Goal: Navigation & Orientation: Find specific page/section

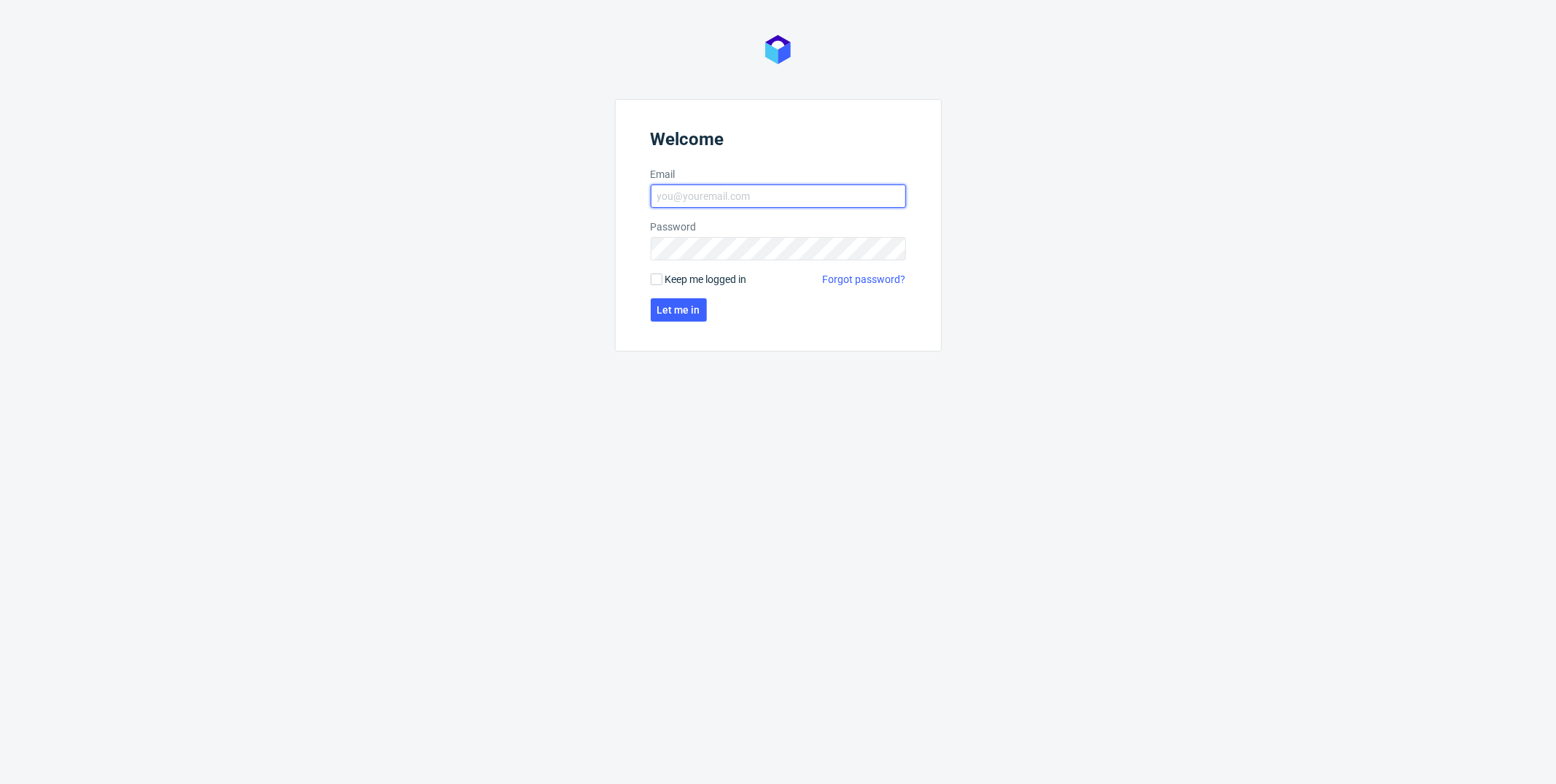
click at [756, 191] on input "Email" at bounding box center [778, 196] width 255 height 23
type input "[PERSON_NAME][EMAIL_ADDRESS][PERSON_NAME][DOMAIN_NAME]"
click at [655, 283] on input "Keep me logged in" at bounding box center [657, 279] width 12 height 12
checkbox input "true"
click at [662, 315] on span "Let me in" at bounding box center [679, 310] width 43 height 10
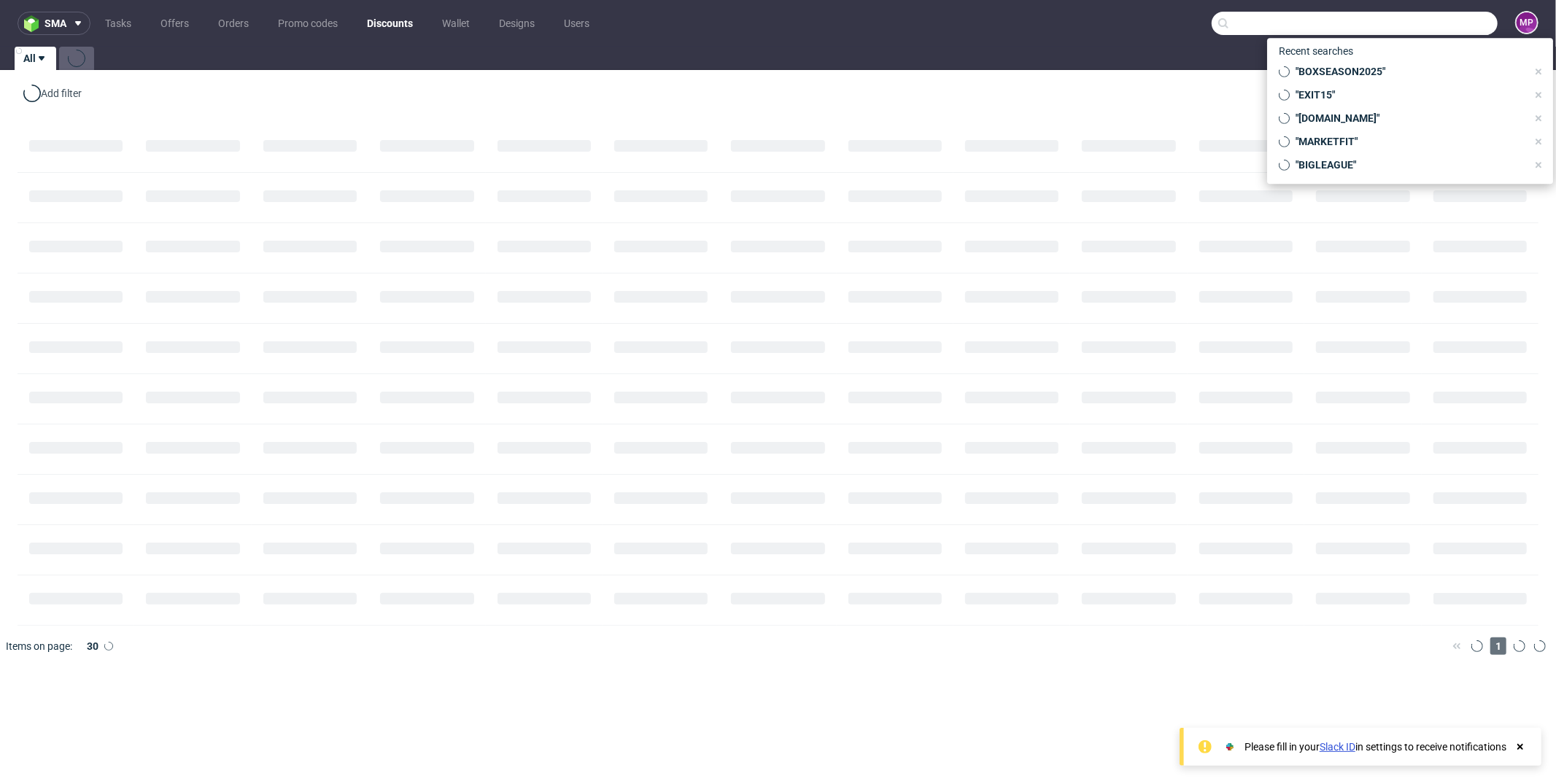
click at [1406, 19] on input "text" at bounding box center [1354, 23] width 286 height 23
paste input "PACKEARLY10EU"
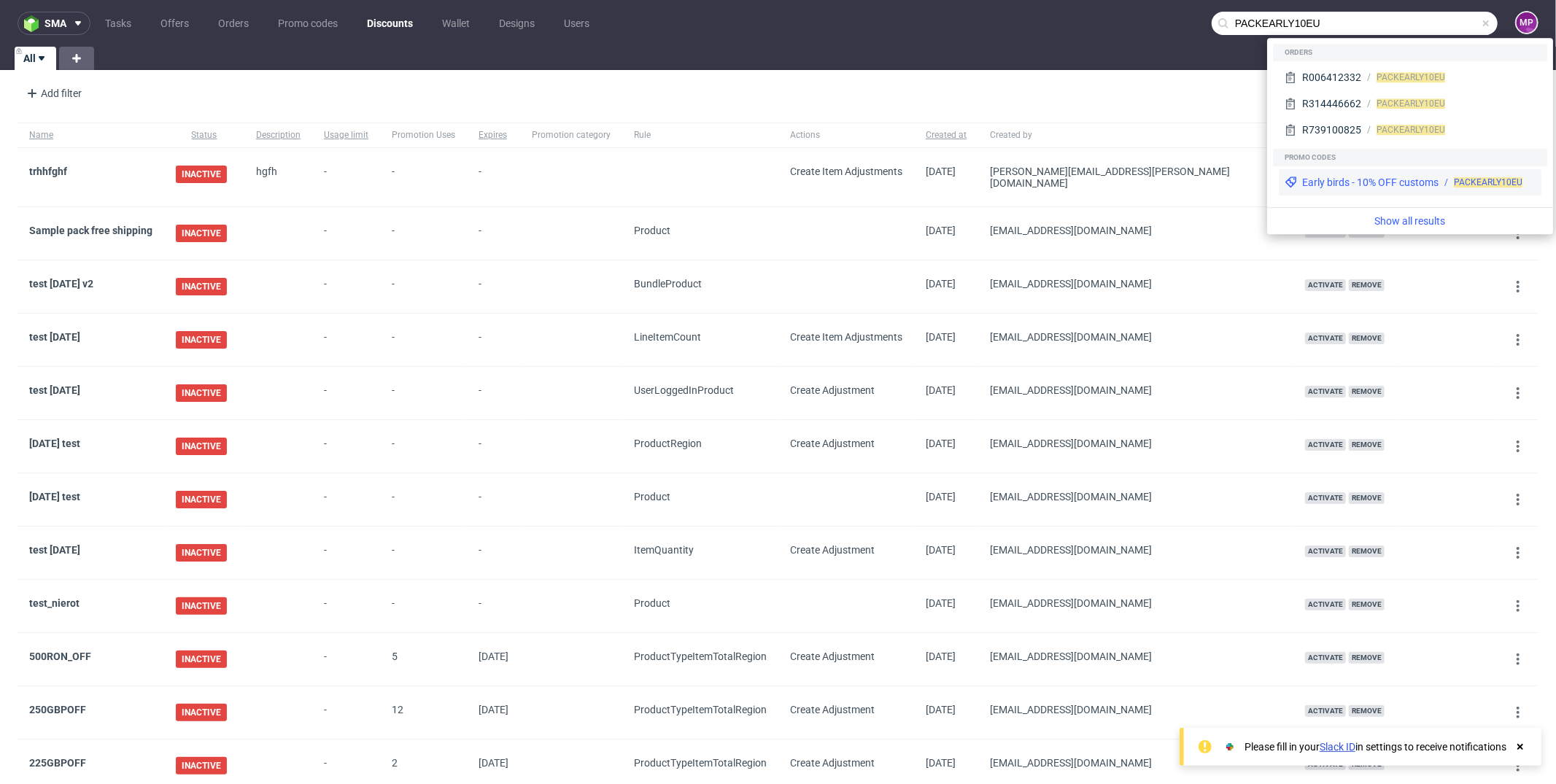
type input "PACKEARLY10EU"
click at [1386, 190] on div "Early birds - 10% OFF customs PACKEARLY10EU" at bounding box center [1409, 182] width 262 height 27
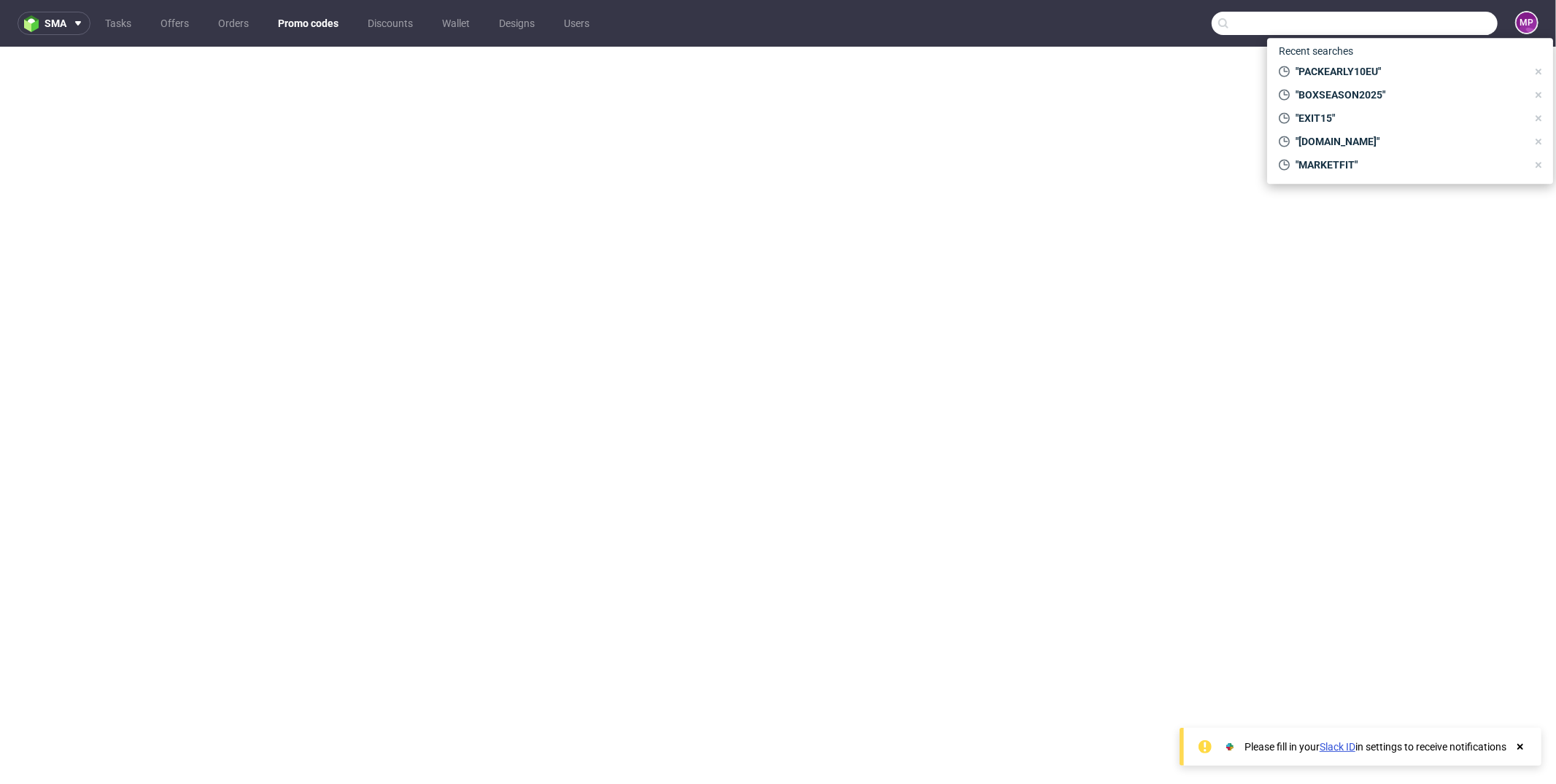
click at [1418, 17] on input "text" at bounding box center [1354, 23] width 286 height 23
paste input "R007281564"
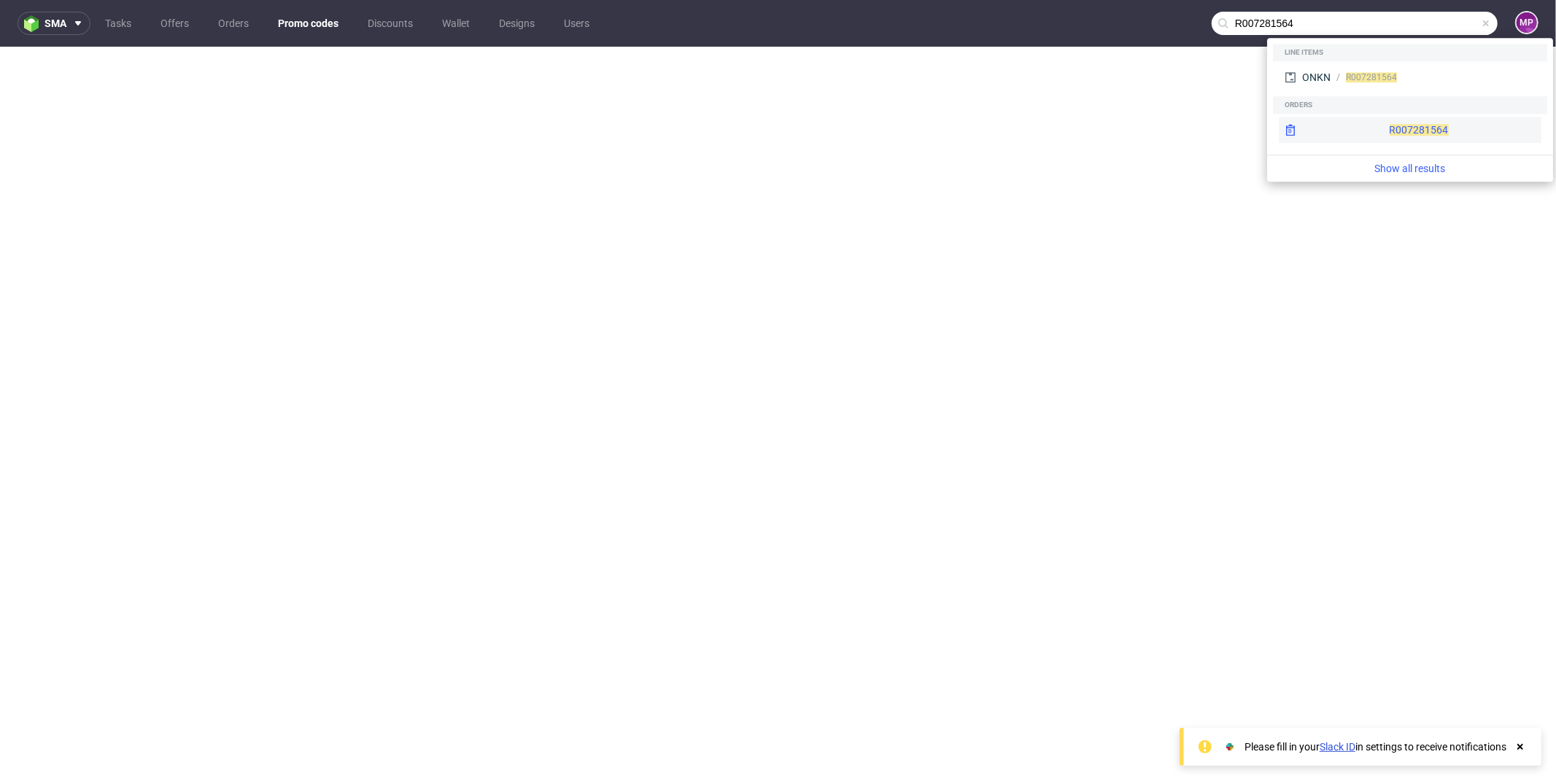
type input "R007281564"
click at [1389, 131] on span "R007281564" at bounding box center [1418, 130] width 59 height 12
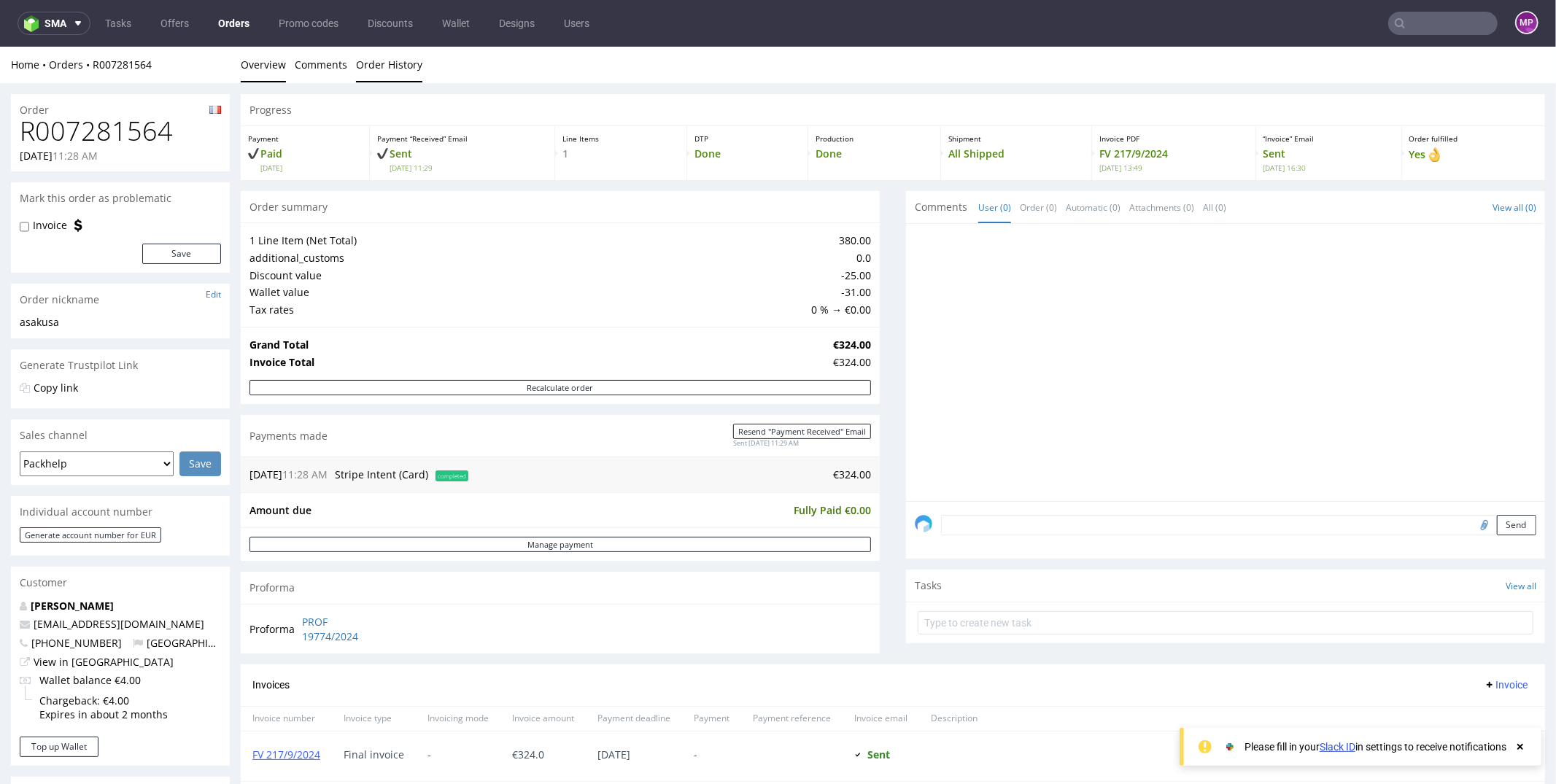
click at [365, 66] on link "Order History" at bounding box center [389, 64] width 66 height 36
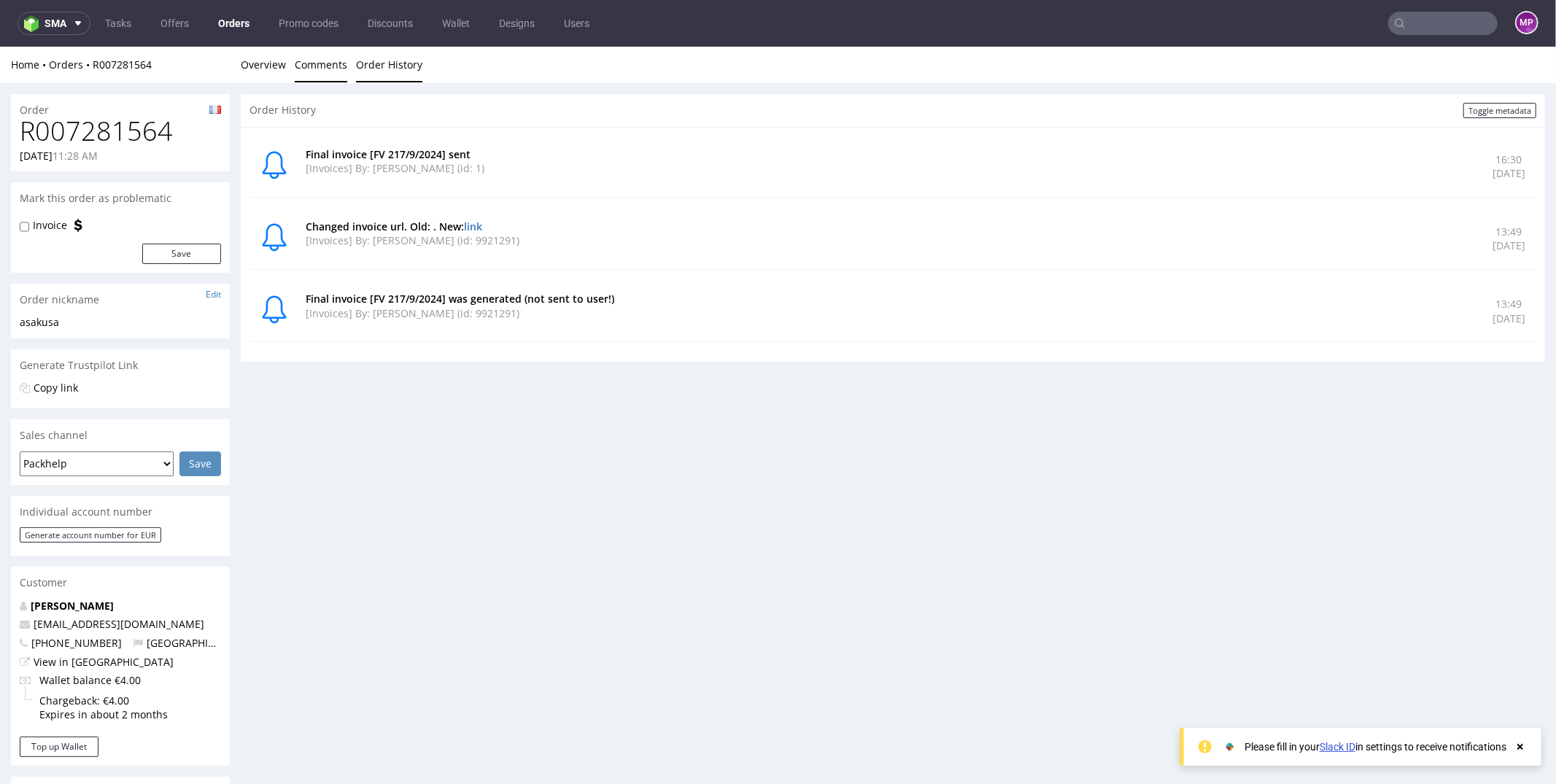
click at [344, 66] on link "Comments" at bounding box center [321, 64] width 52 height 36
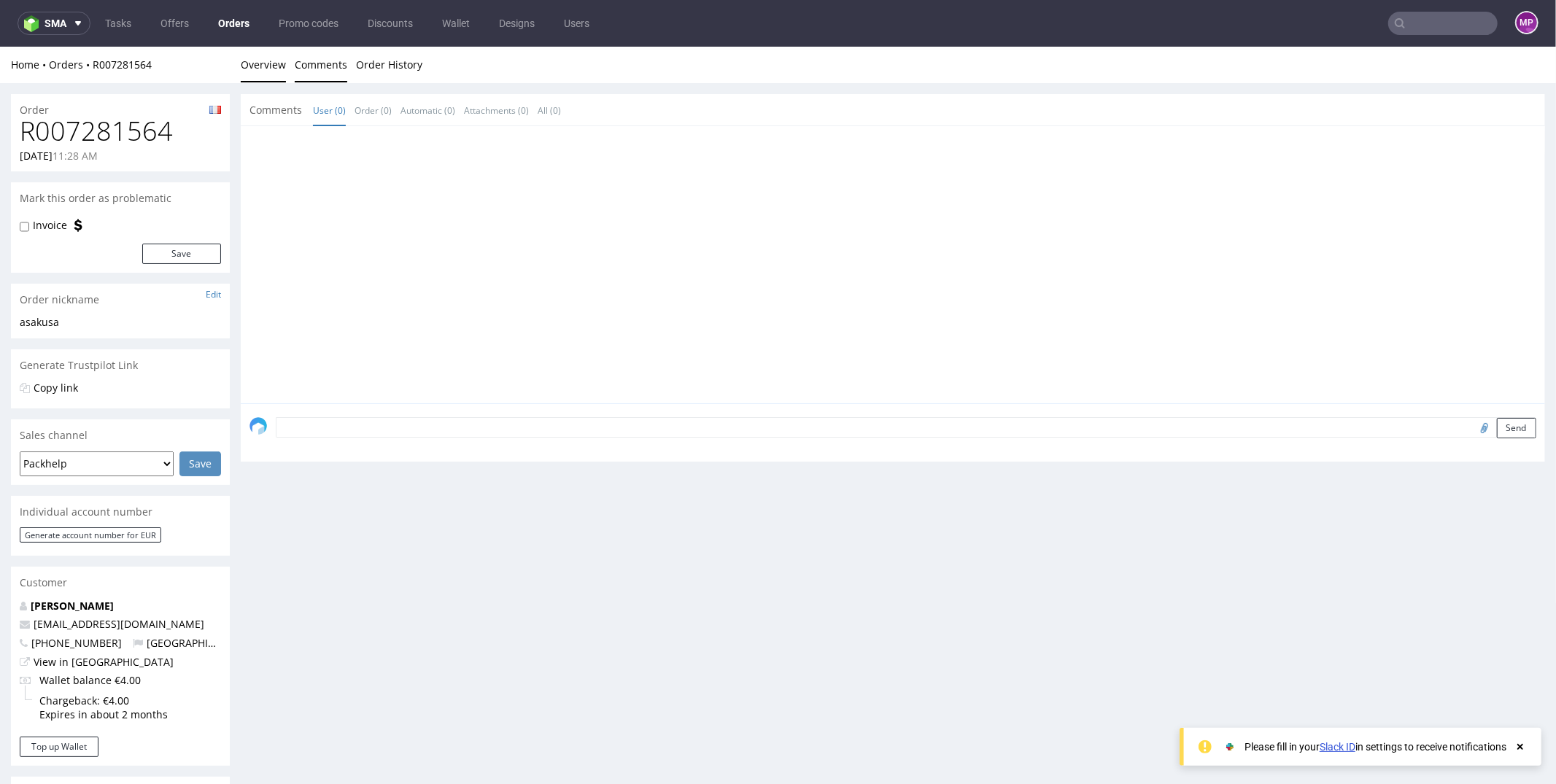
click at [282, 63] on link "Overview" at bounding box center [263, 64] width 46 height 36
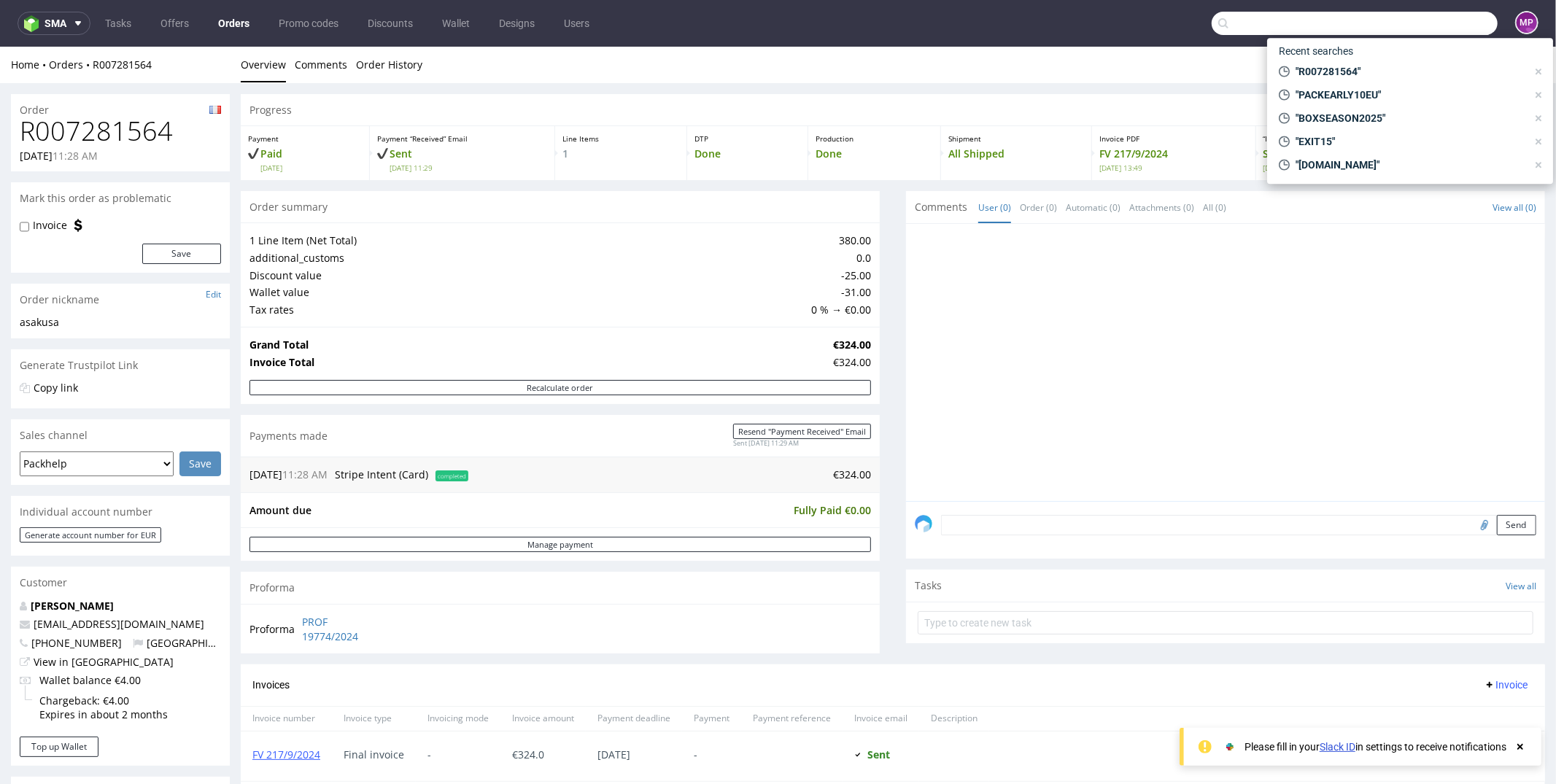
click at [1418, 25] on input "text" at bounding box center [1354, 23] width 286 height 23
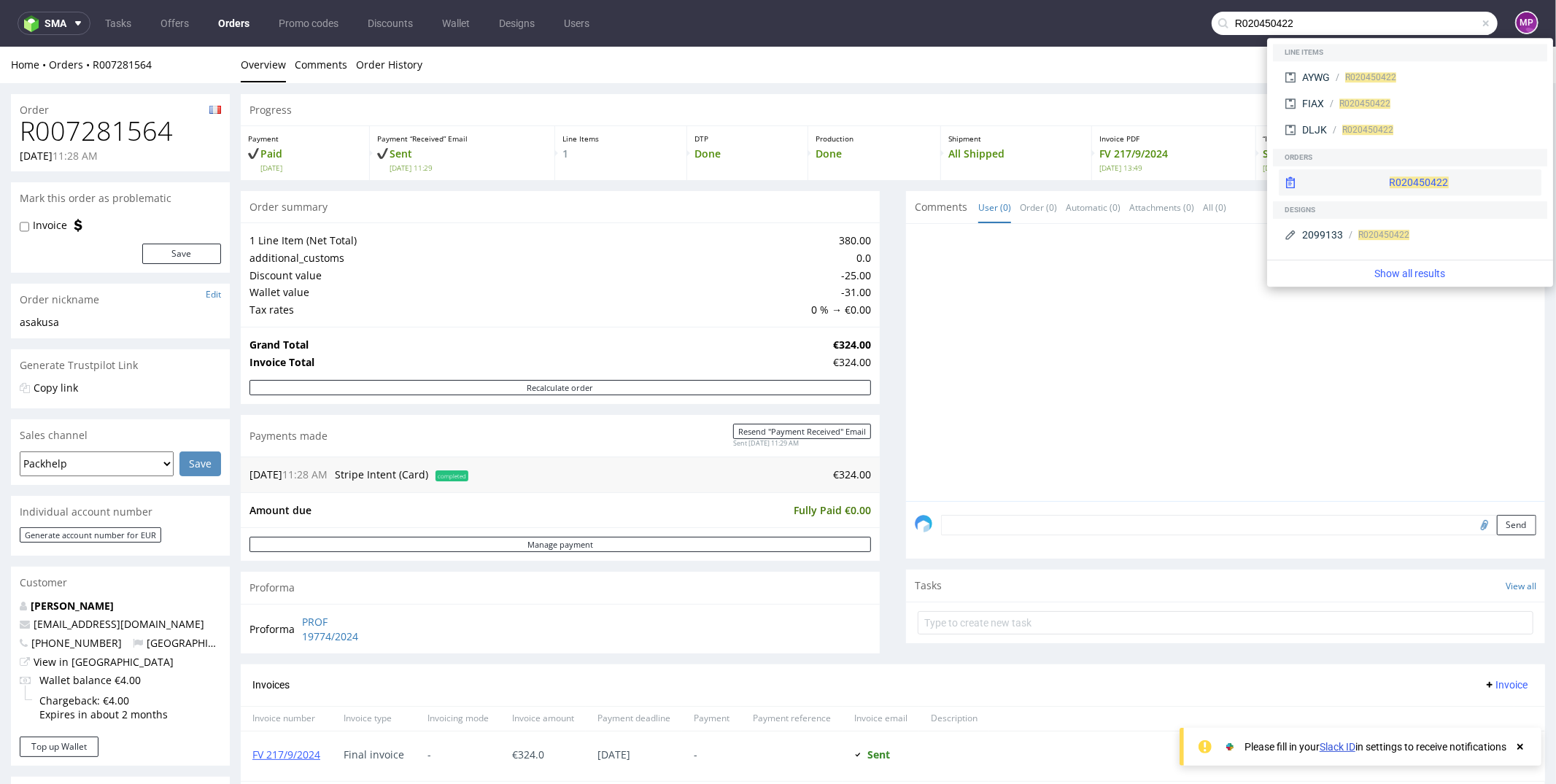
type input "R020450422"
click at [1389, 182] on span "R020450422" at bounding box center [1418, 182] width 59 height 12
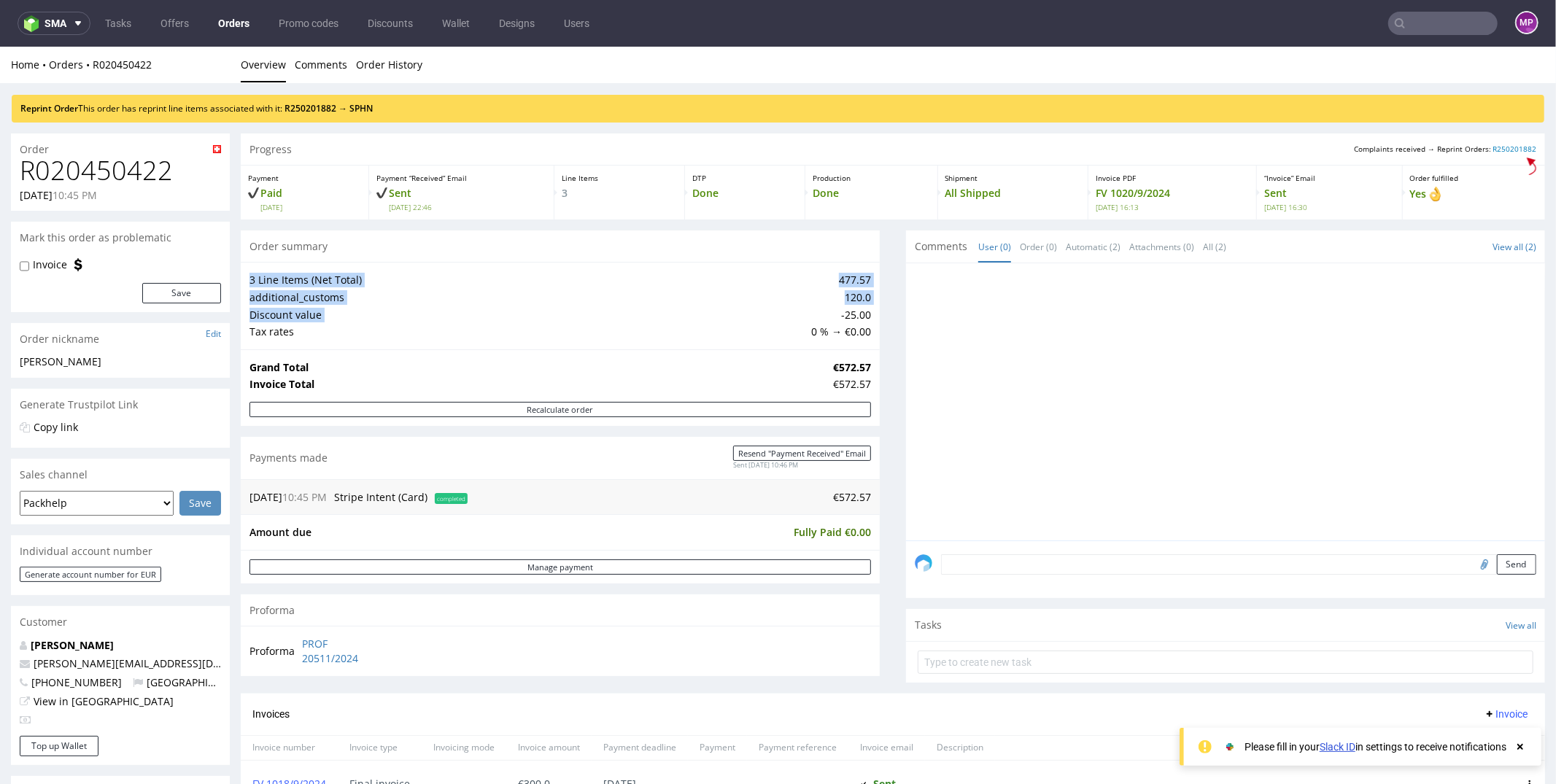
drag, startPoint x: 824, startPoint y: 313, endPoint x: 879, endPoint y: 311, distance: 55.0
click at [879, 313] on div "Progress Complaints received → Reprint Orders: R250201882 Payment Paid [DATE] P…" at bounding box center [892, 730] width 1304 height 1196
click at [853, 311] on td "-25.00" at bounding box center [839, 315] width 64 height 17
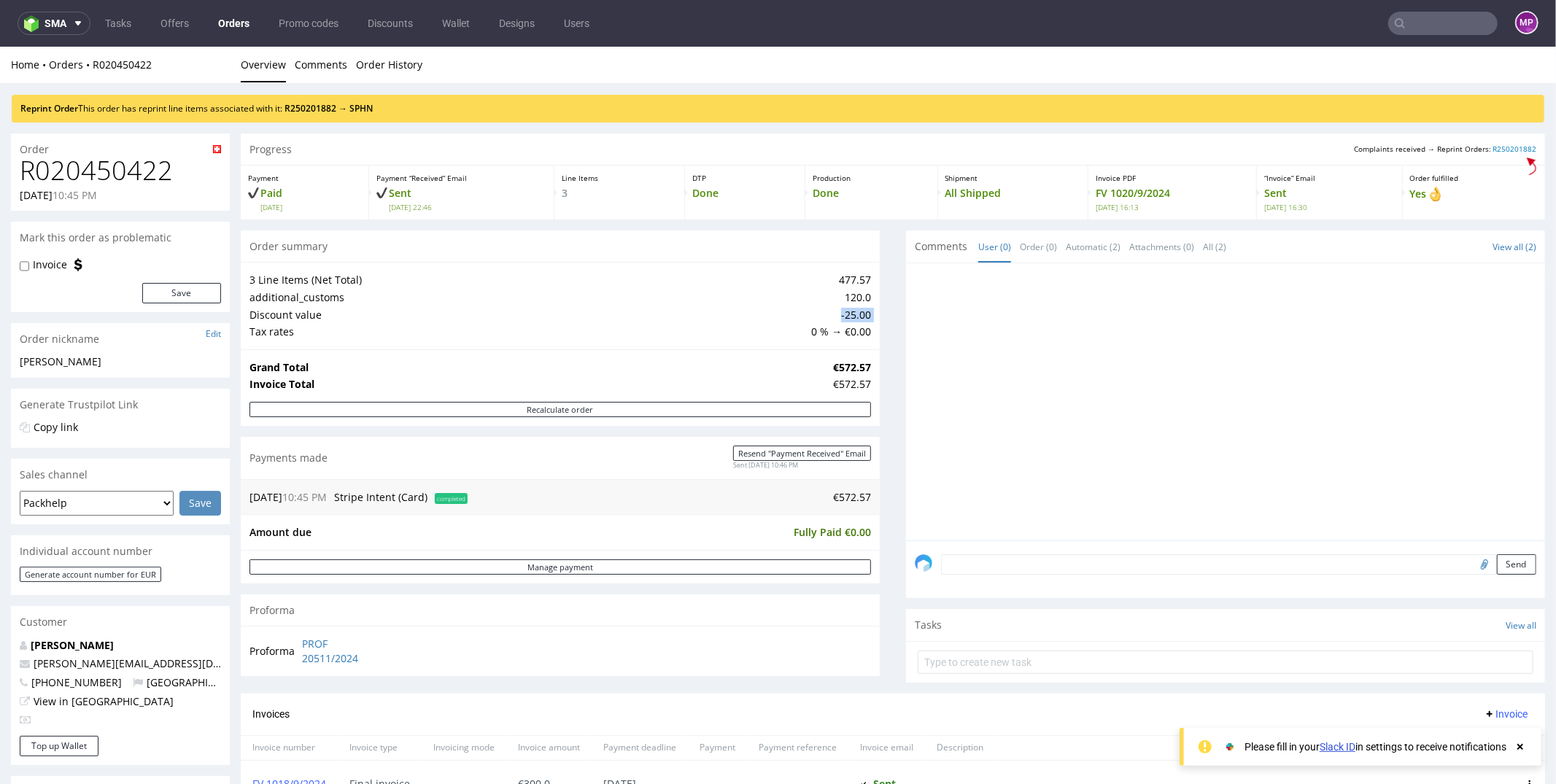
click at [848, 311] on td "-25.00" at bounding box center [839, 315] width 64 height 17
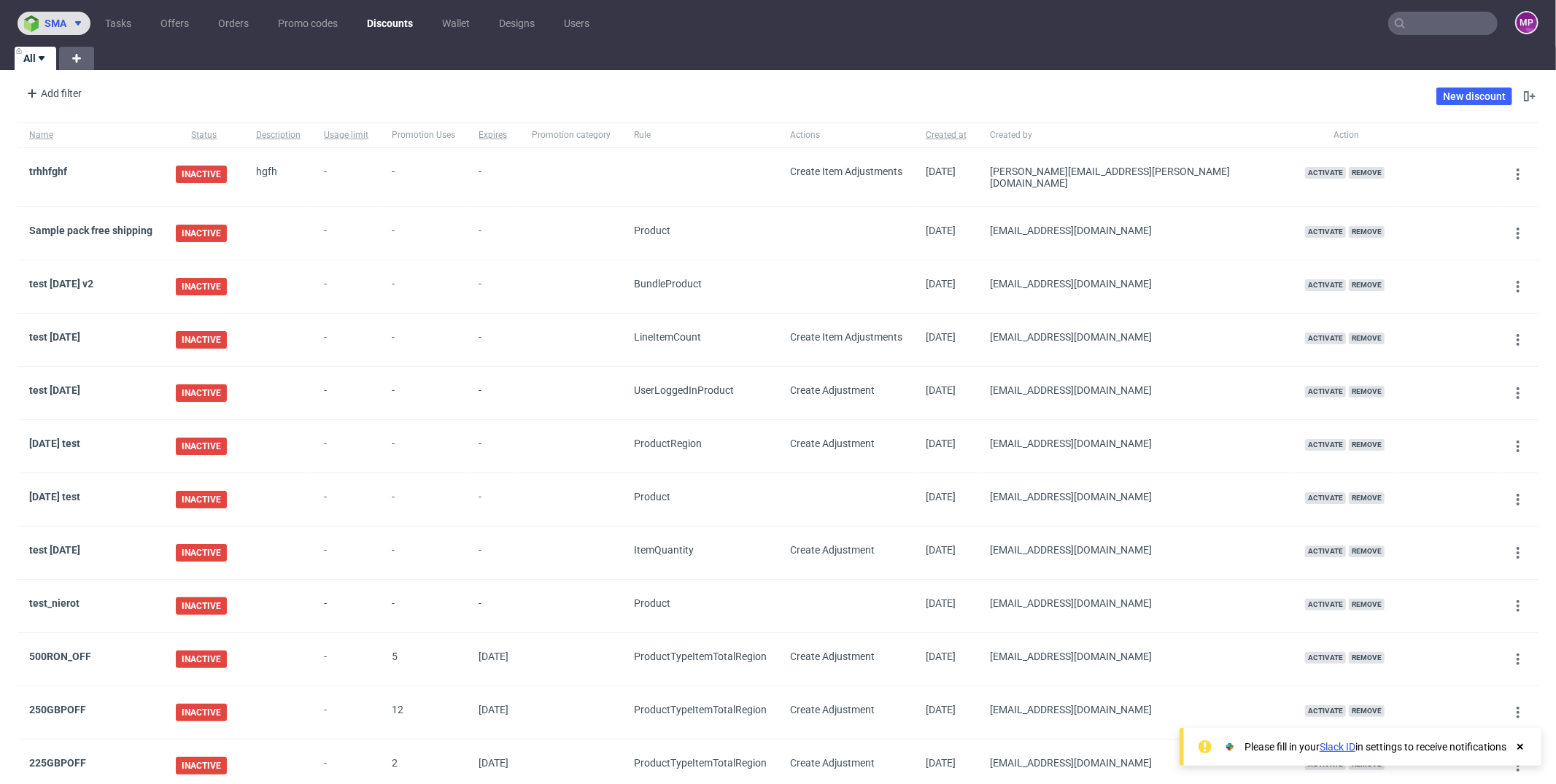
click at [56, 20] on span "sma" at bounding box center [55, 23] width 21 height 10
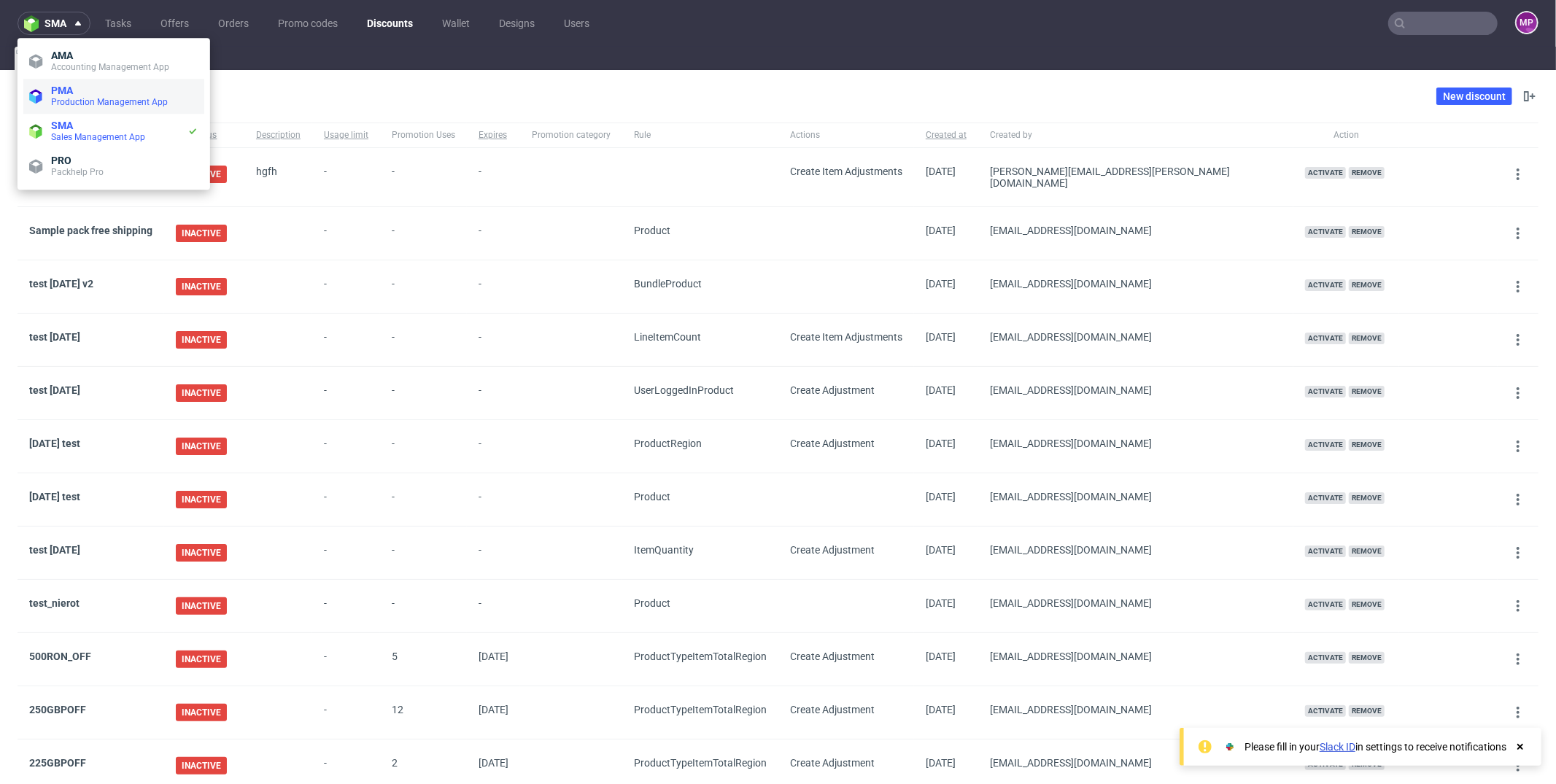
click at [79, 83] on li "PMA Production Management App" at bounding box center [113, 96] width 181 height 35
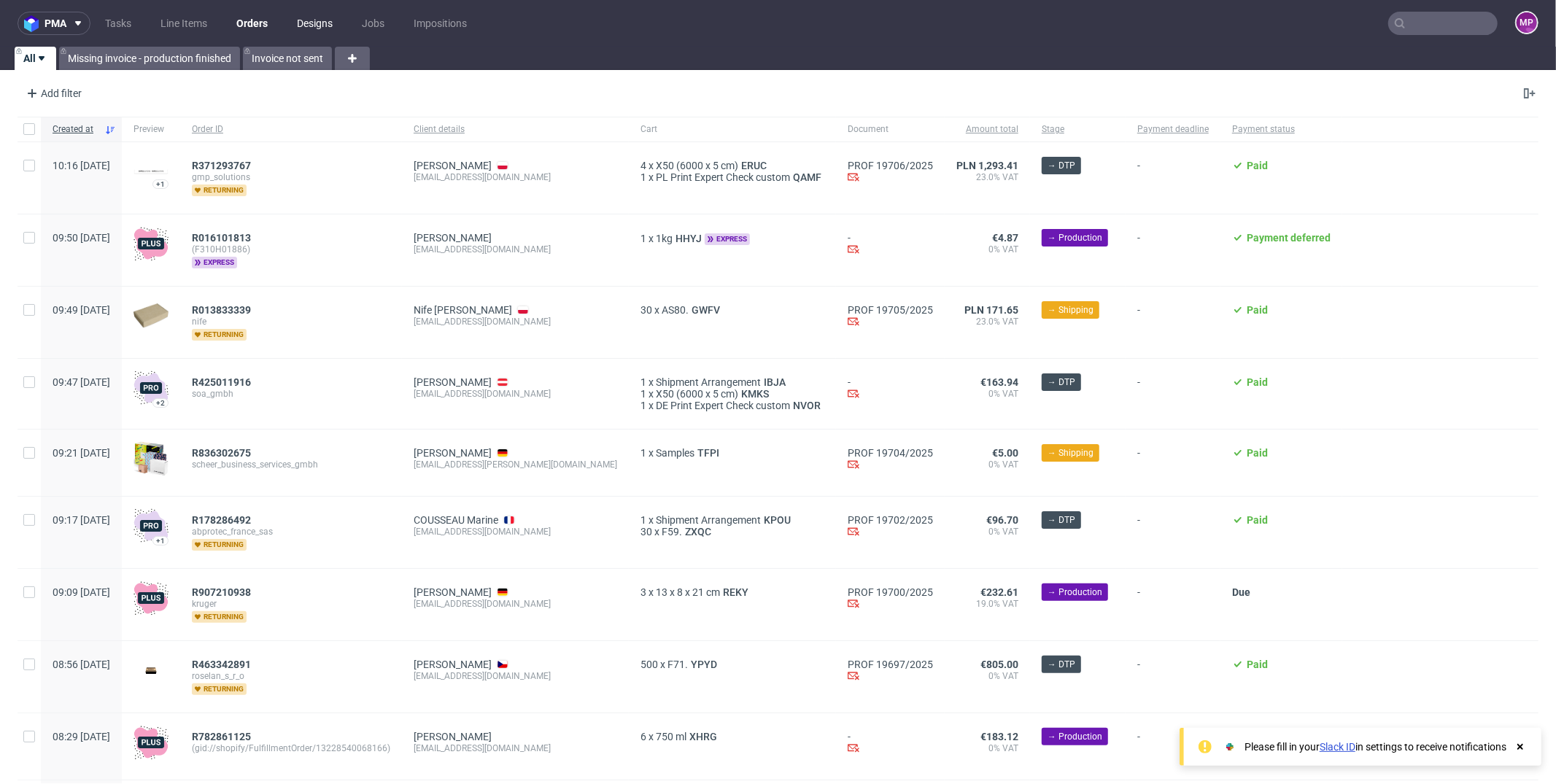
click at [306, 28] on link "Designs" at bounding box center [315, 23] width 53 height 23
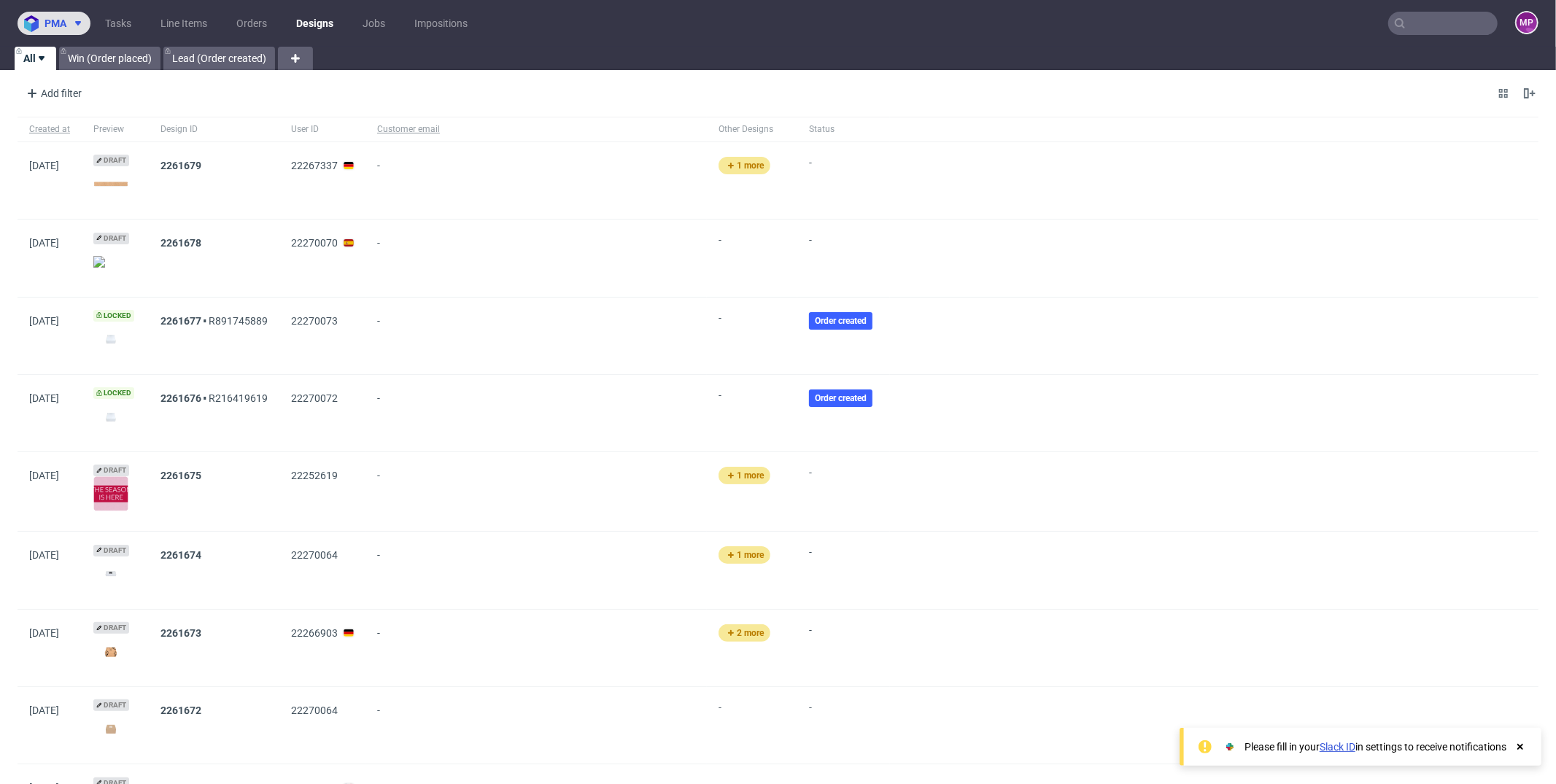
click at [60, 21] on span "pma" at bounding box center [55, 23] width 21 height 10
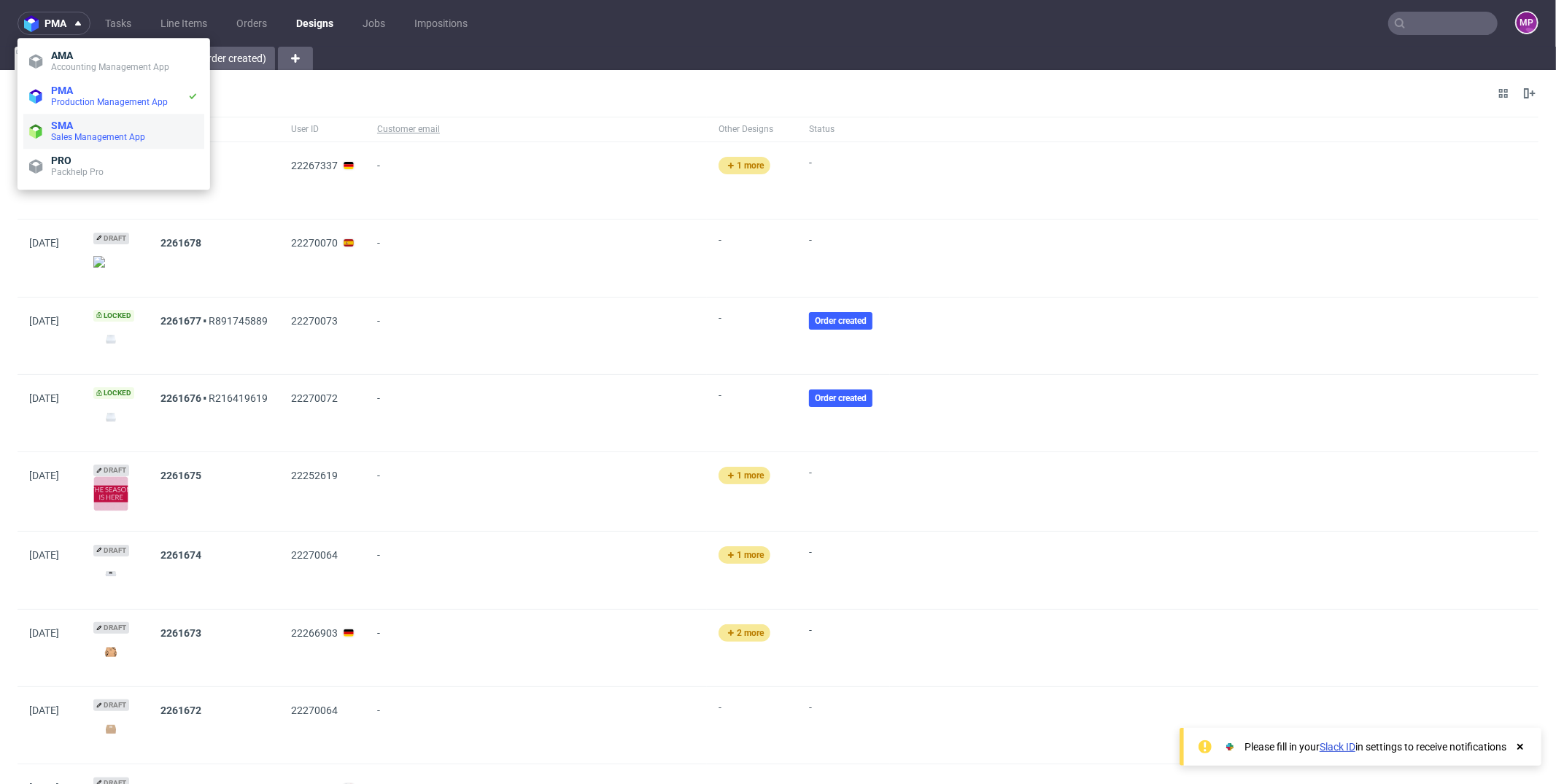
click at [99, 128] on span "SMA" at bounding box center [124, 126] width 147 height 12
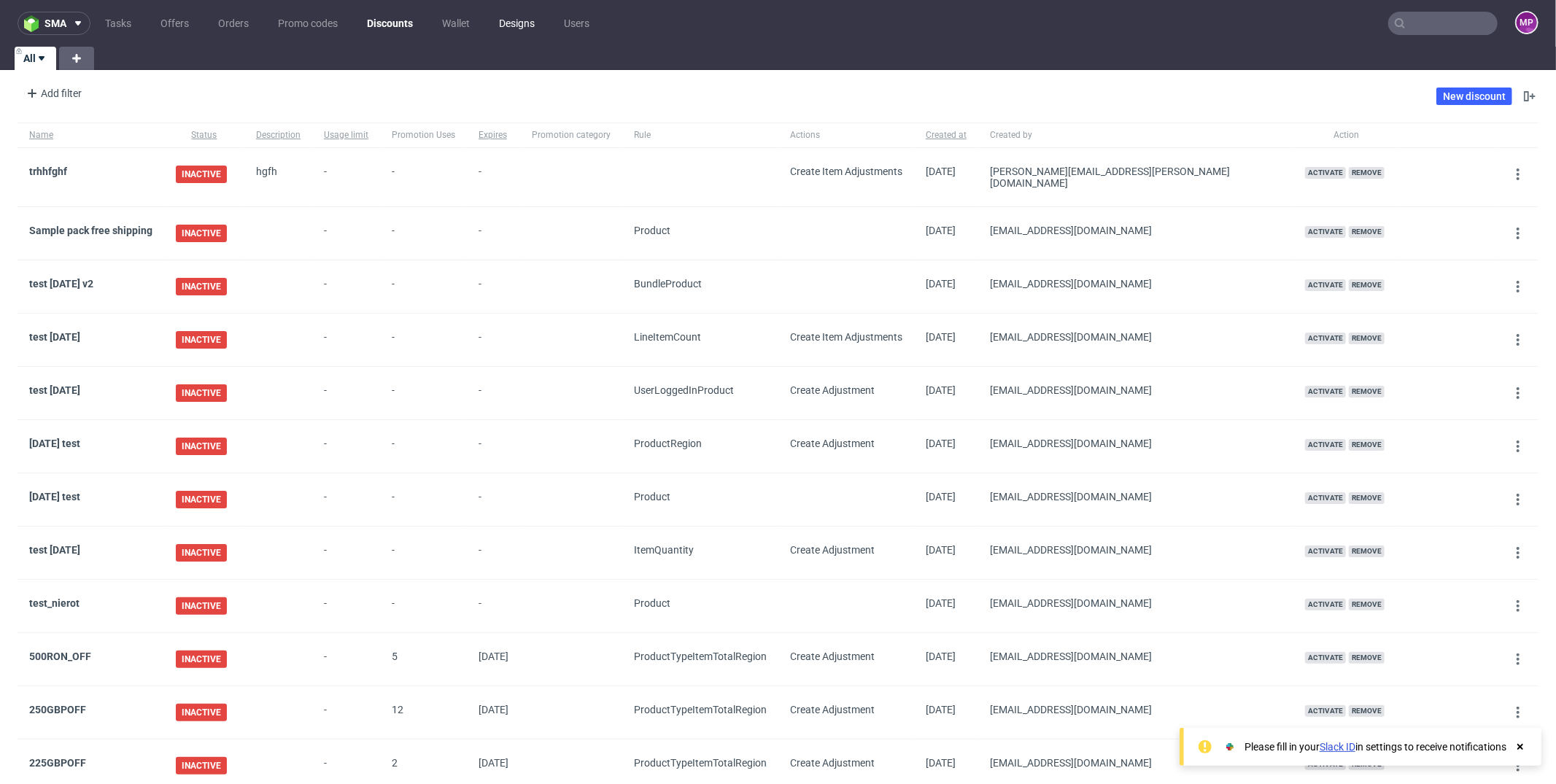
click at [519, 21] on link "Designs" at bounding box center [517, 23] width 53 height 23
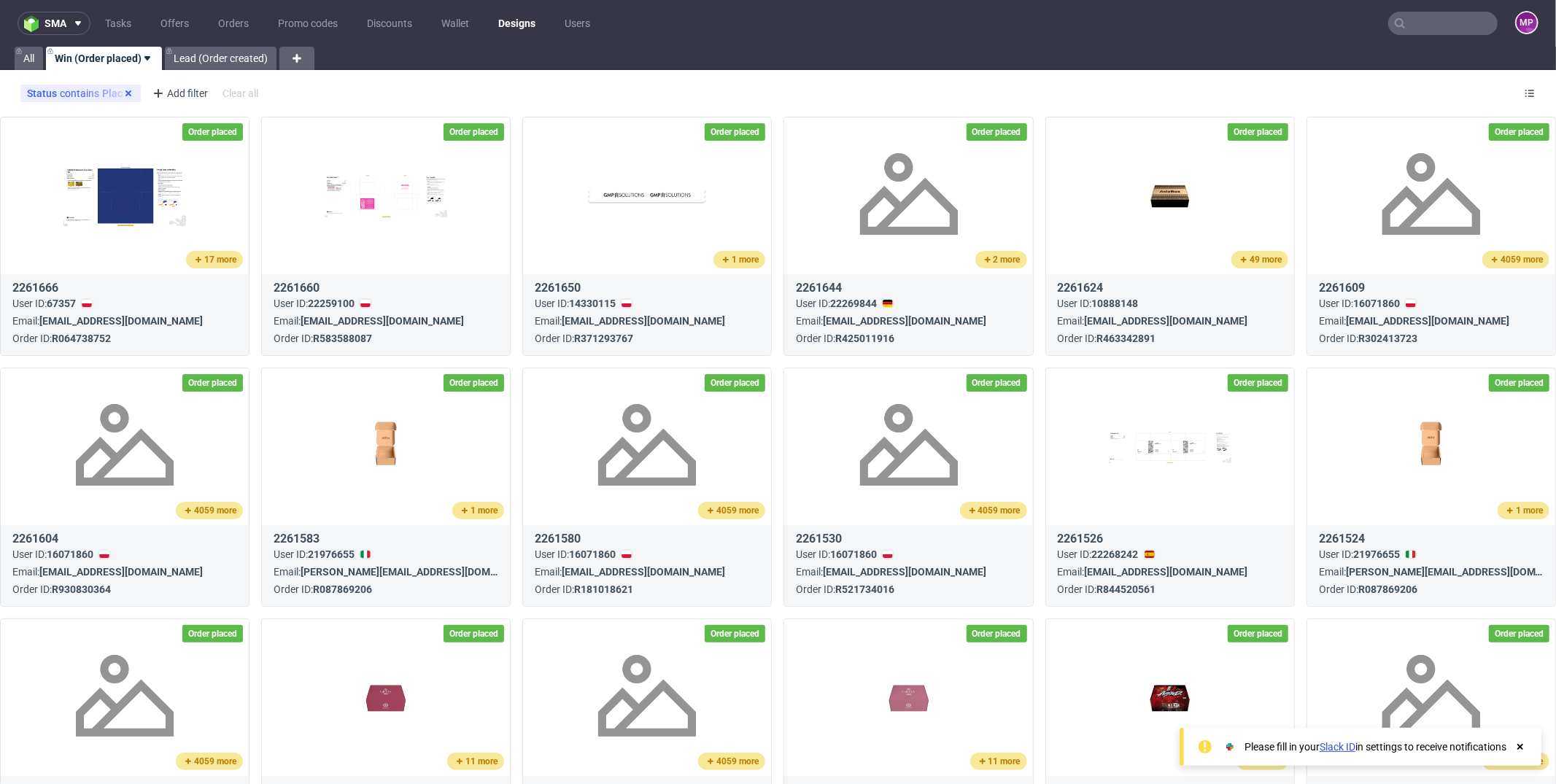
click at [124, 92] on icon at bounding box center [129, 94] width 12 height 12
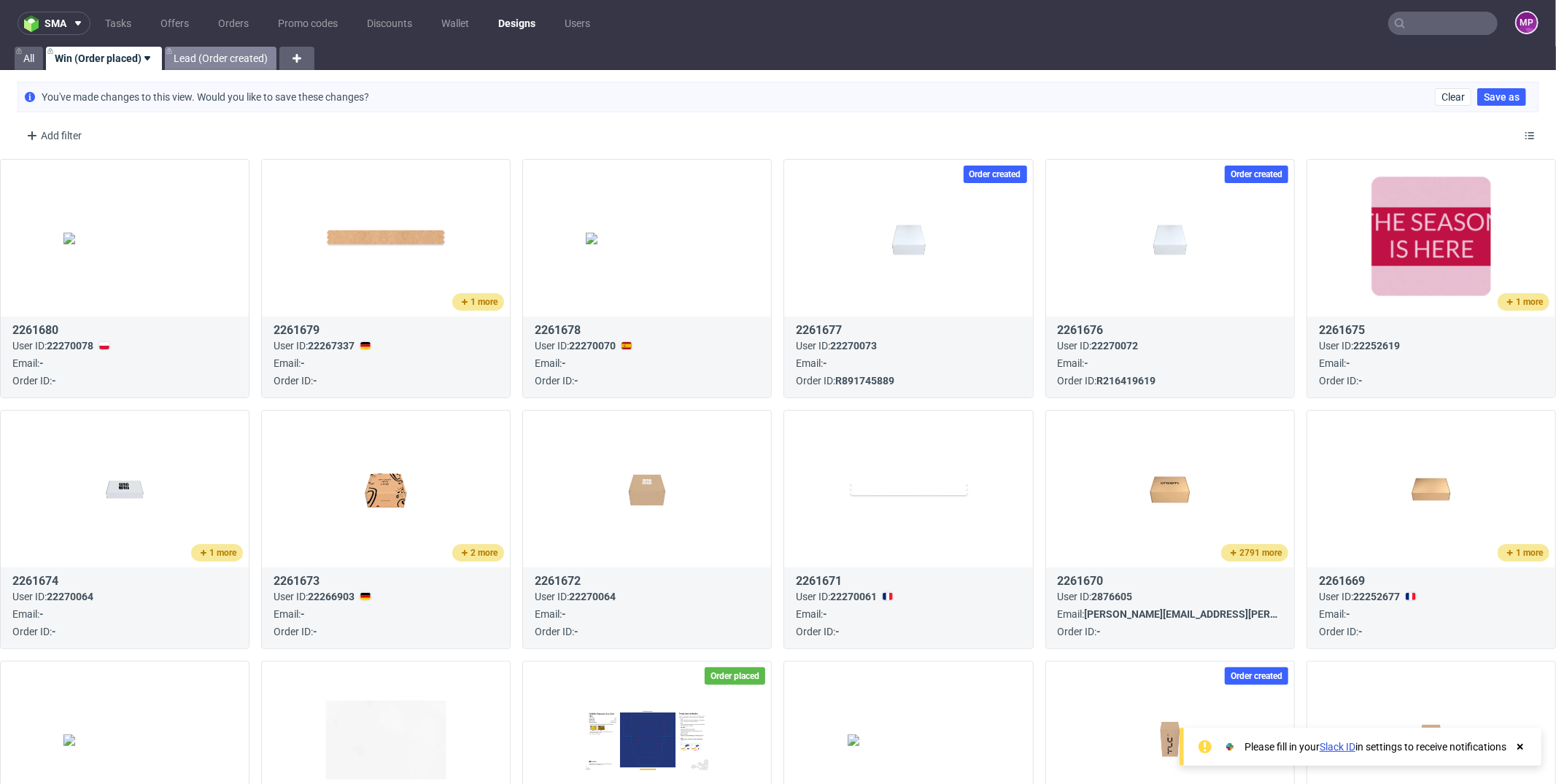
click at [195, 63] on link "Lead (Order created)" at bounding box center [221, 58] width 112 height 23
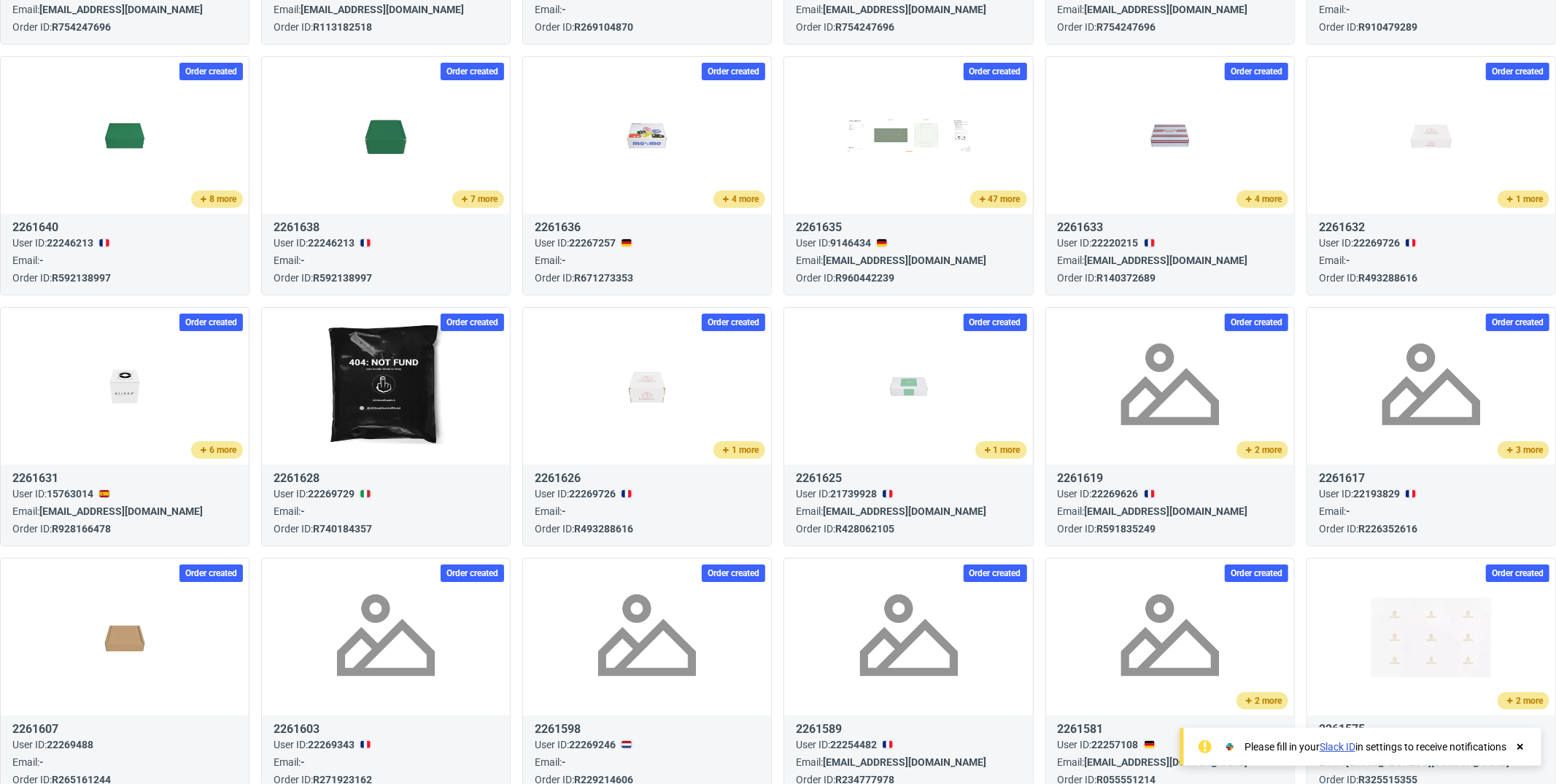
scroll to position [622, 0]
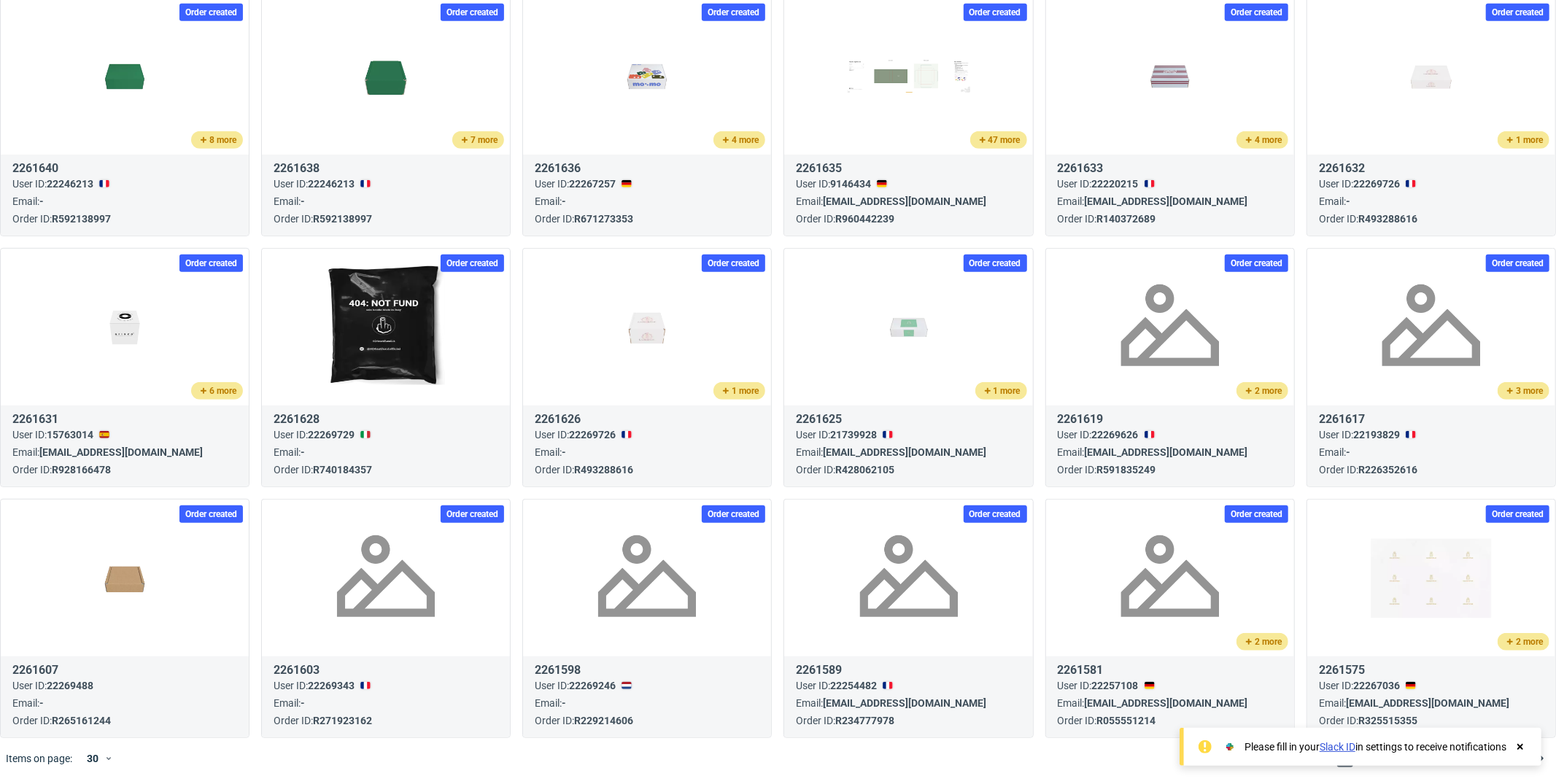
click at [1517, 746] on icon at bounding box center [1520, 747] width 13 height 12
click at [1359, 753] on span "2" at bounding box center [1367, 758] width 16 height 17
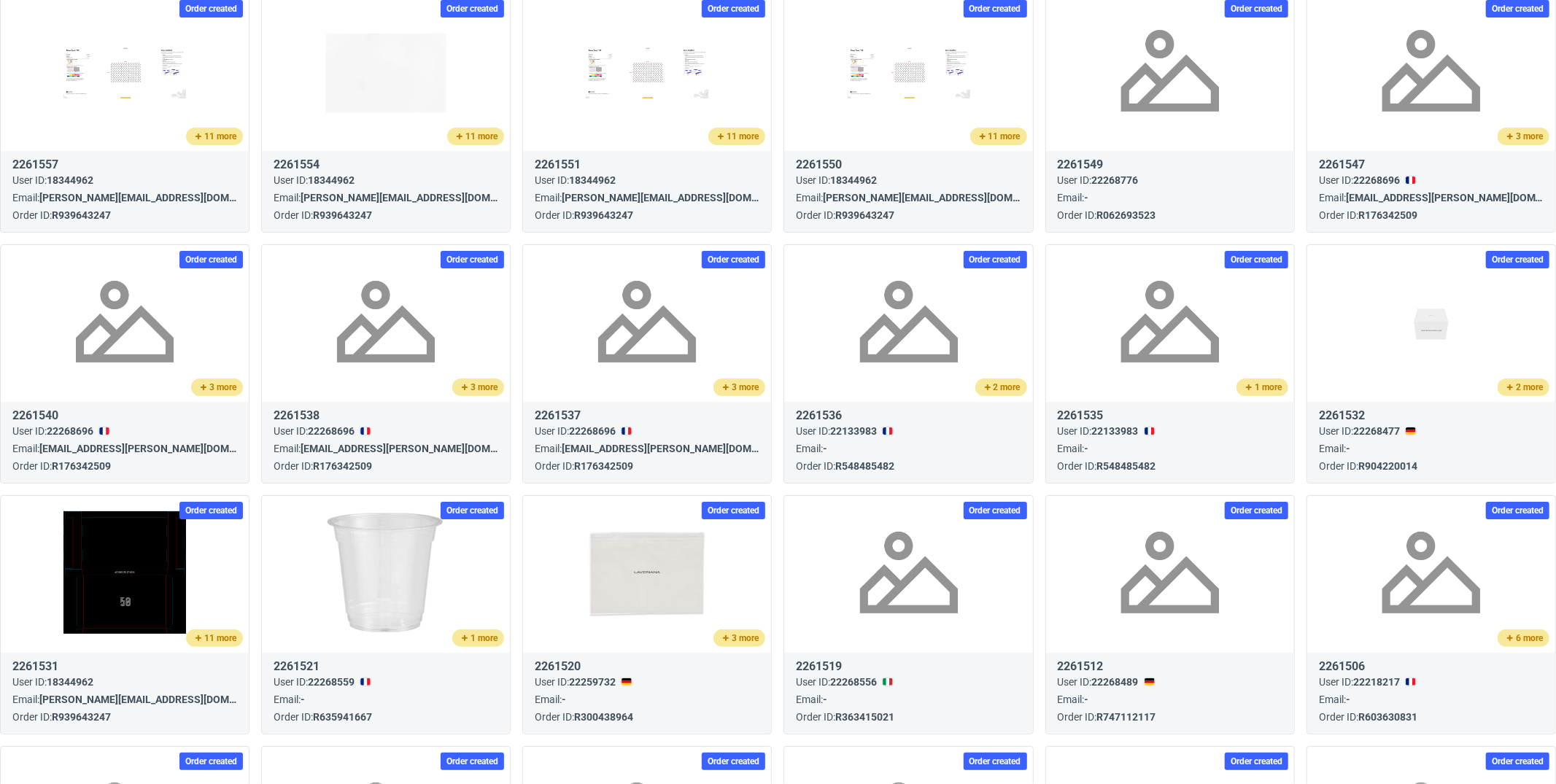
scroll to position [622, 0]
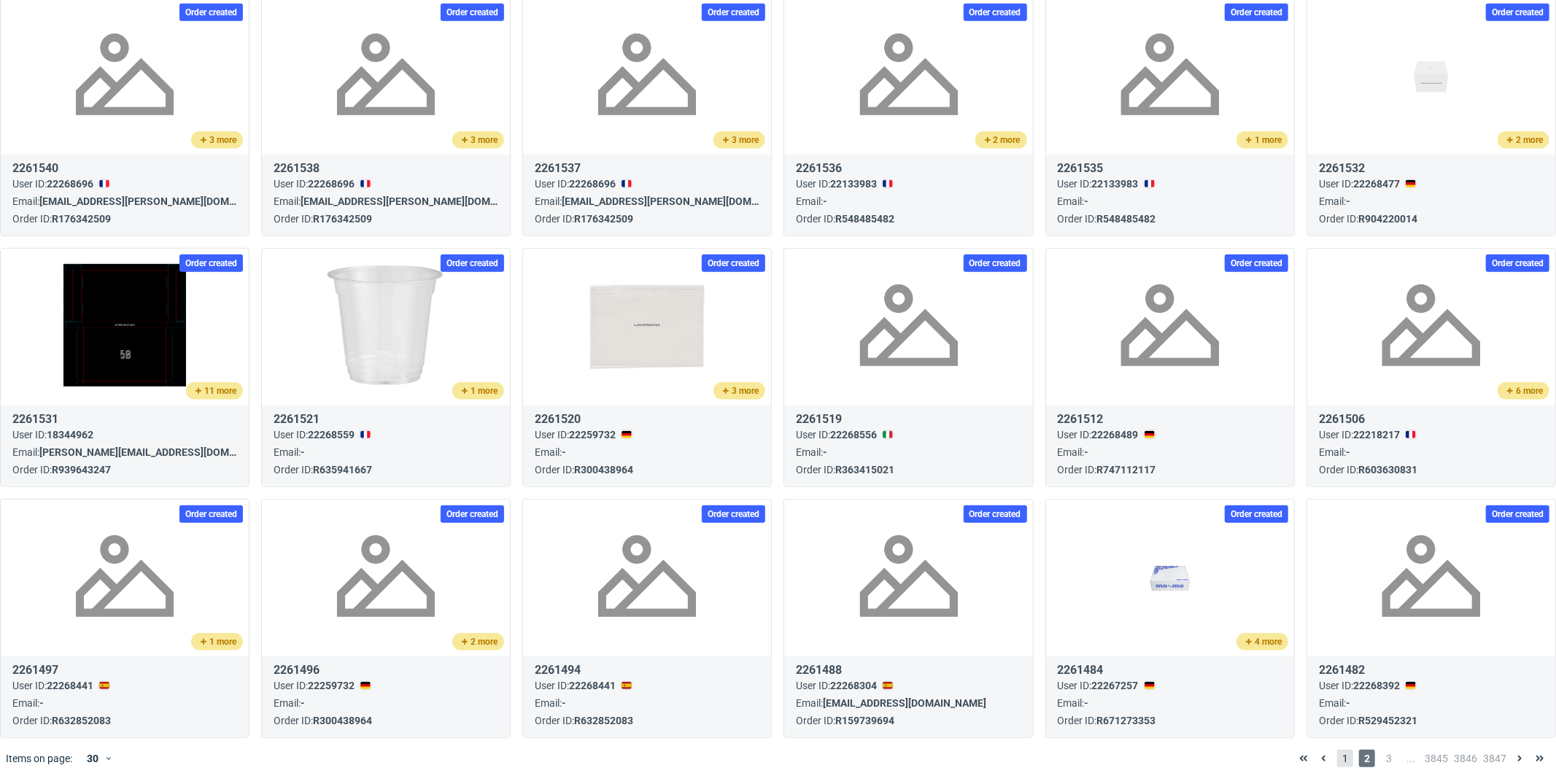
click at [1337, 754] on span "1" at bounding box center [1345, 758] width 16 height 17
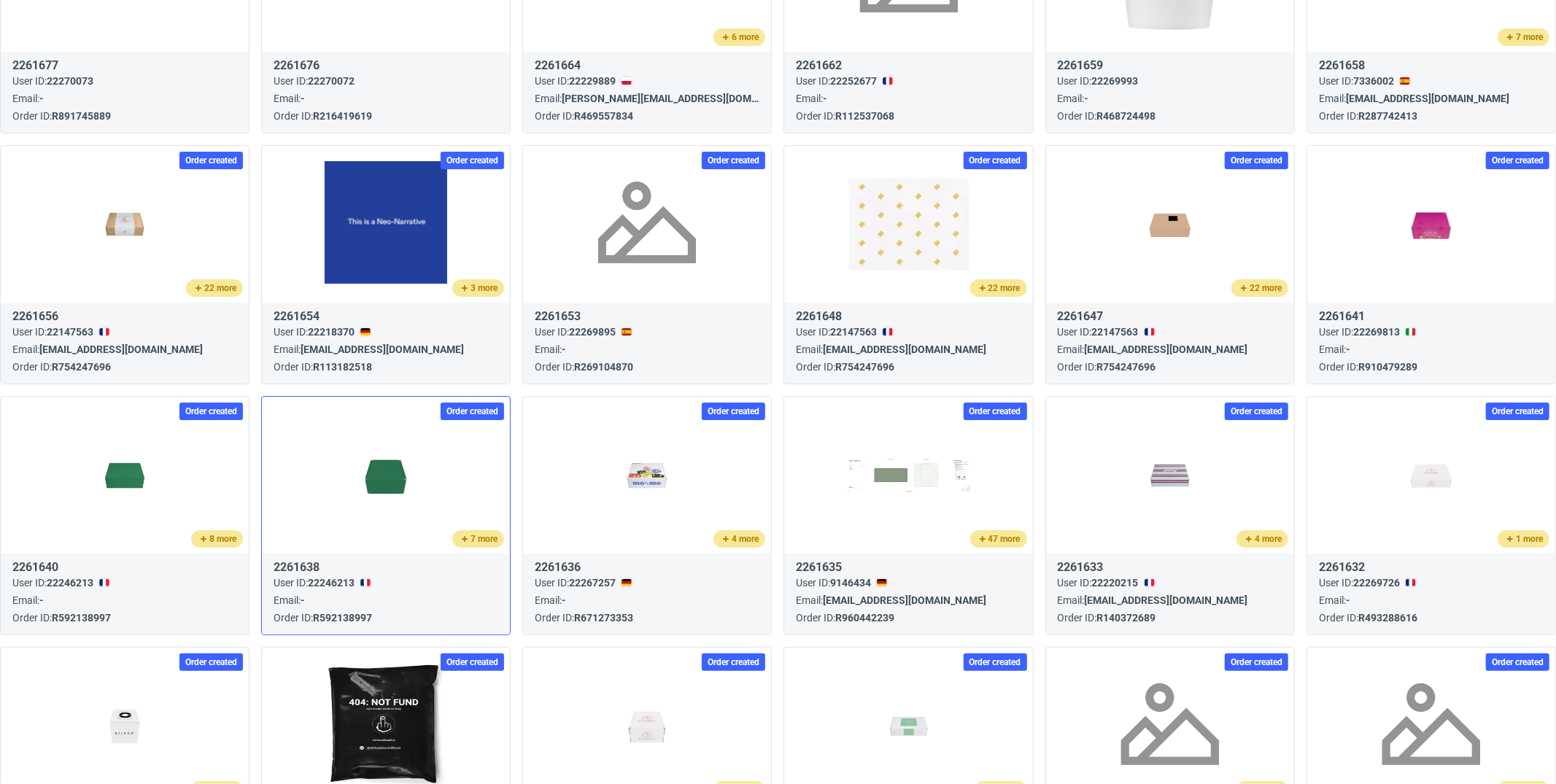
scroll to position [622, 0]
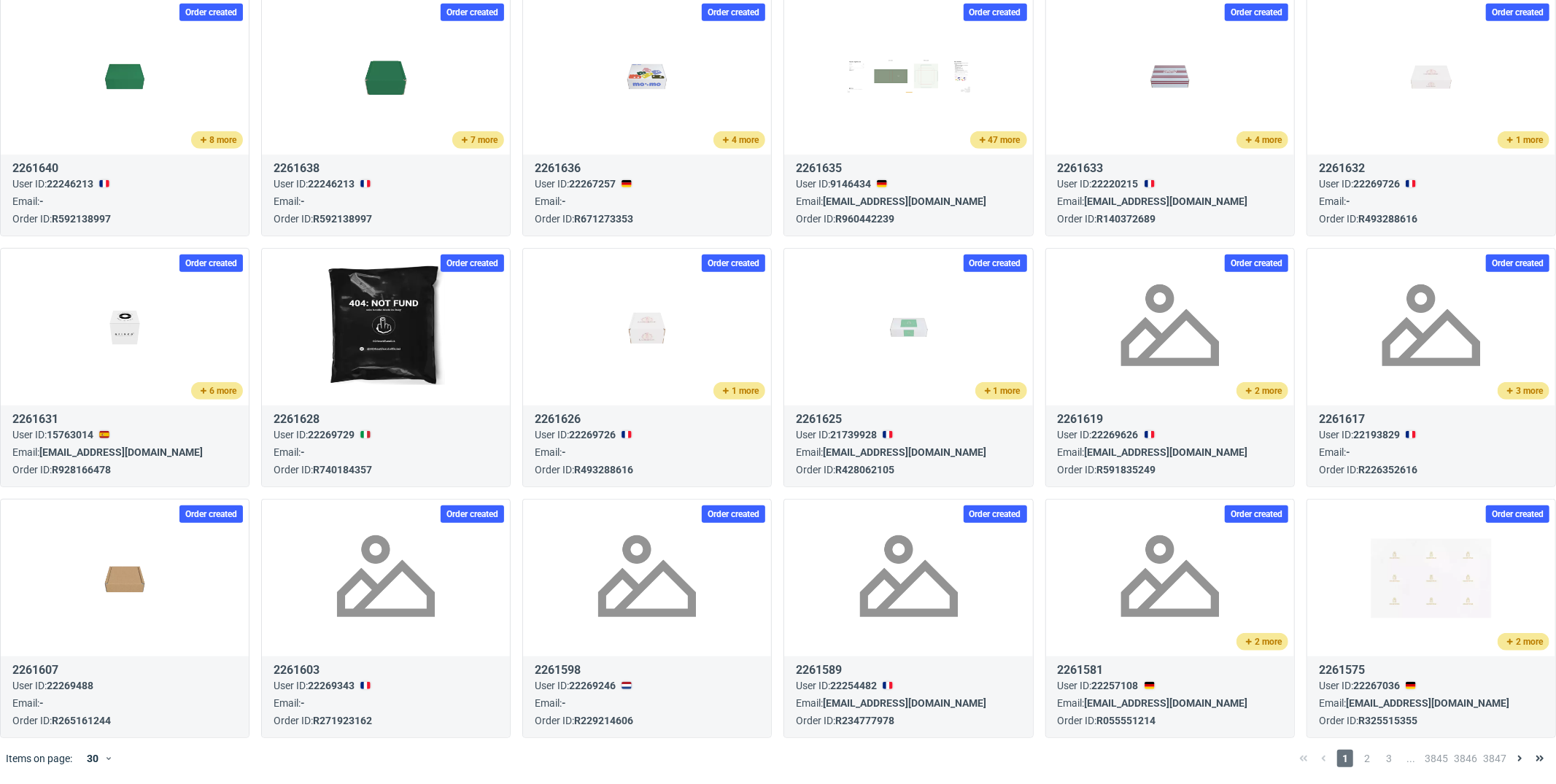
click at [1363, 757] on div "1 2 3 ... 3845 3846 3847" at bounding box center [1421, 758] width 257 height 17
click at [1381, 758] on span "3" at bounding box center [1388, 758] width 16 height 17
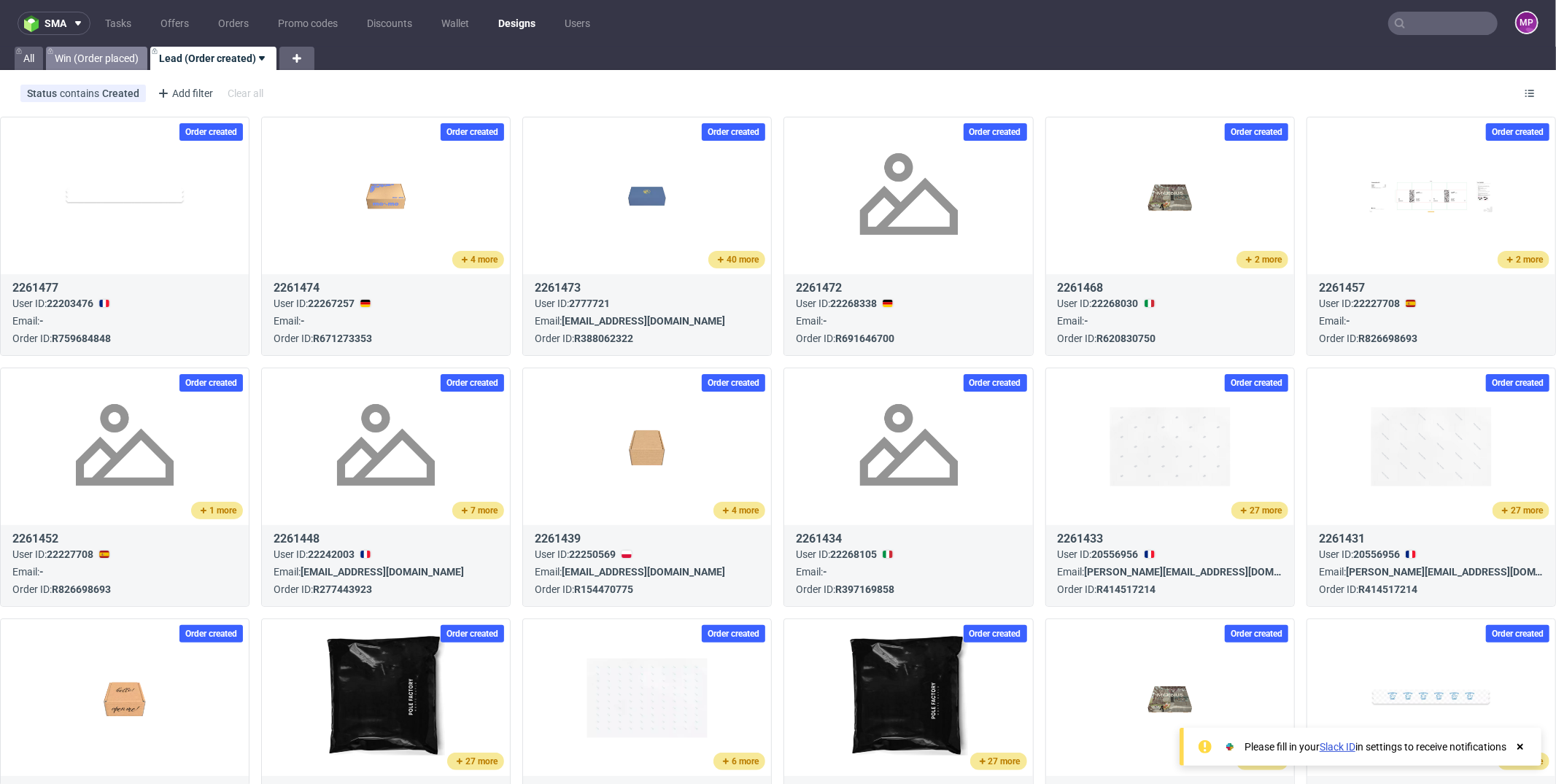
click at [96, 65] on link "Win (Order placed)" at bounding box center [96, 58] width 101 height 23
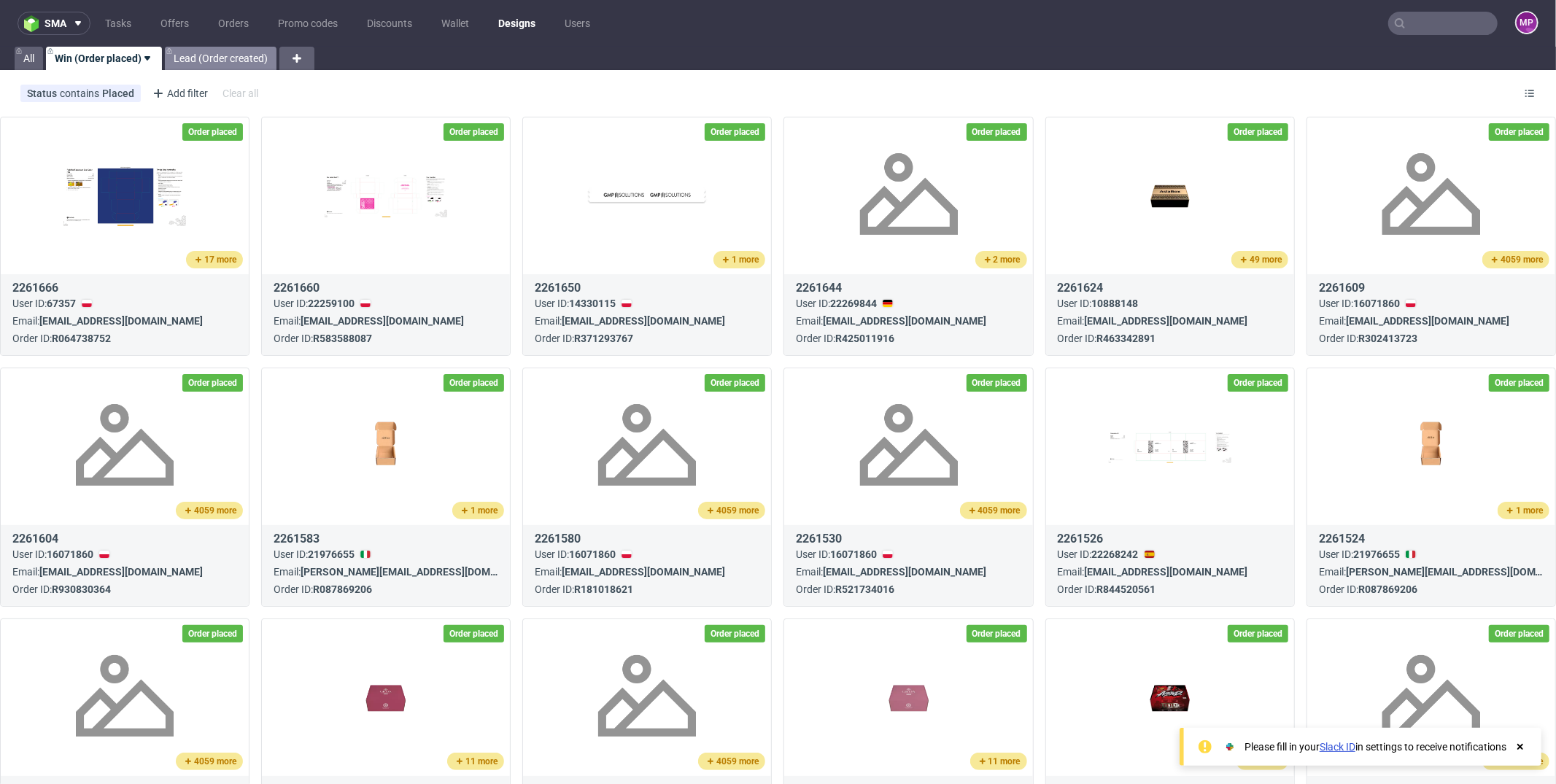
click at [190, 59] on link "Lead (Order created)" at bounding box center [221, 58] width 112 height 23
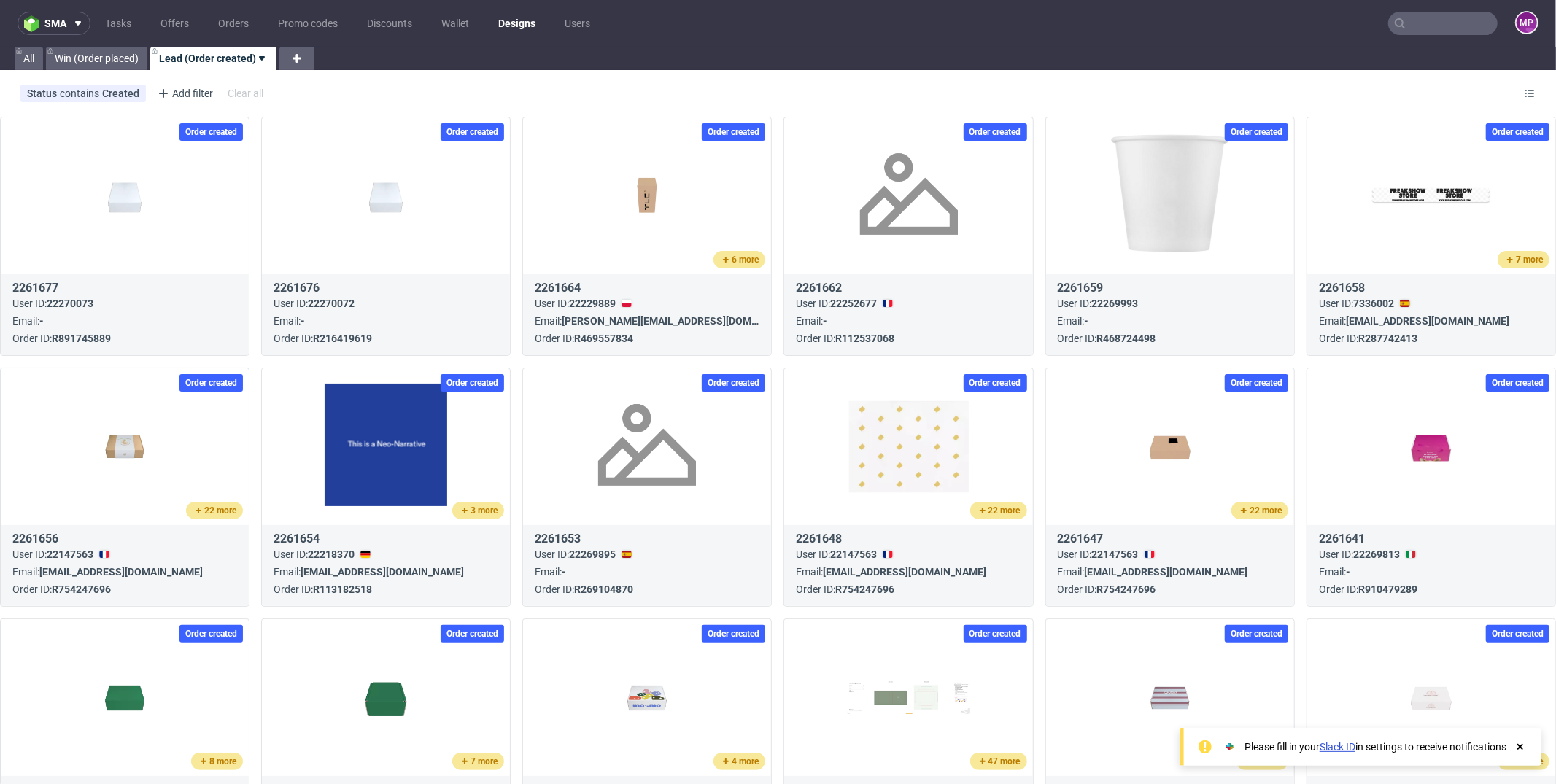
click at [190, 60] on link "Lead (Order created)" at bounding box center [213, 58] width 126 height 23
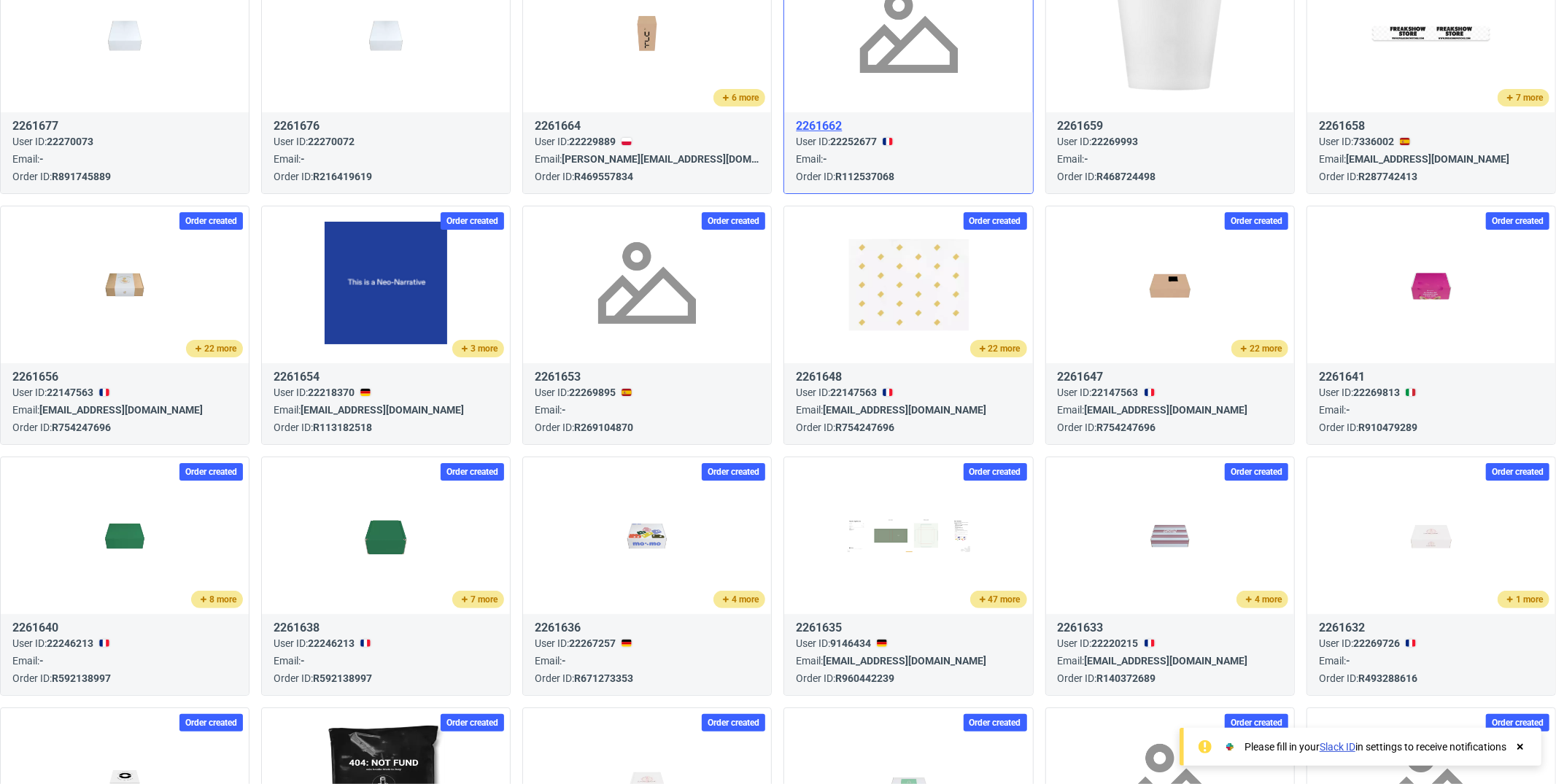
scroll to position [622, 0]
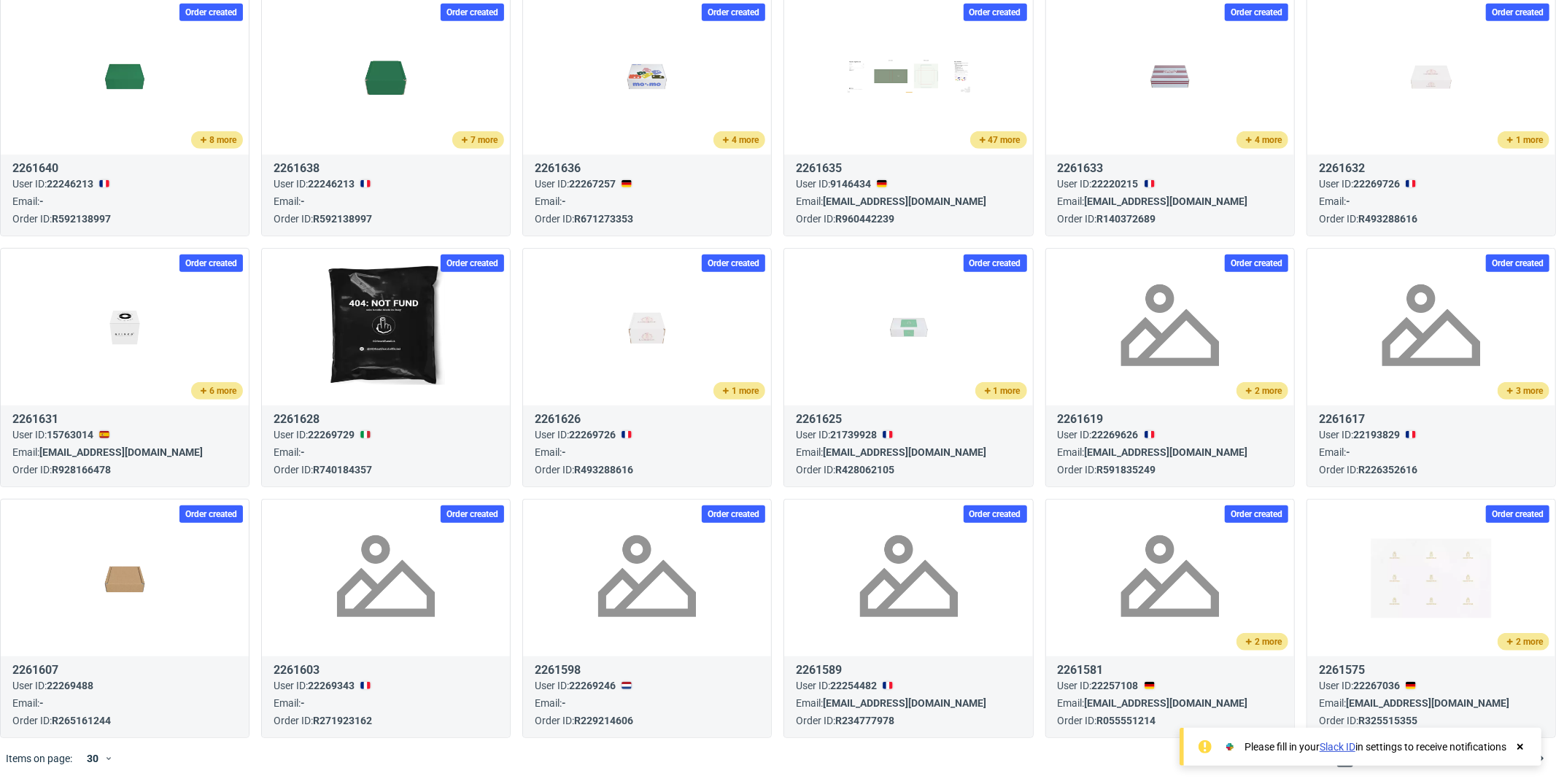
click at [1523, 741] on icon at bounding box center [1520, 747] width 13 height 12
click at [1359, 760] on span "2" at bounding box center [1367, 758] width 16 height 17
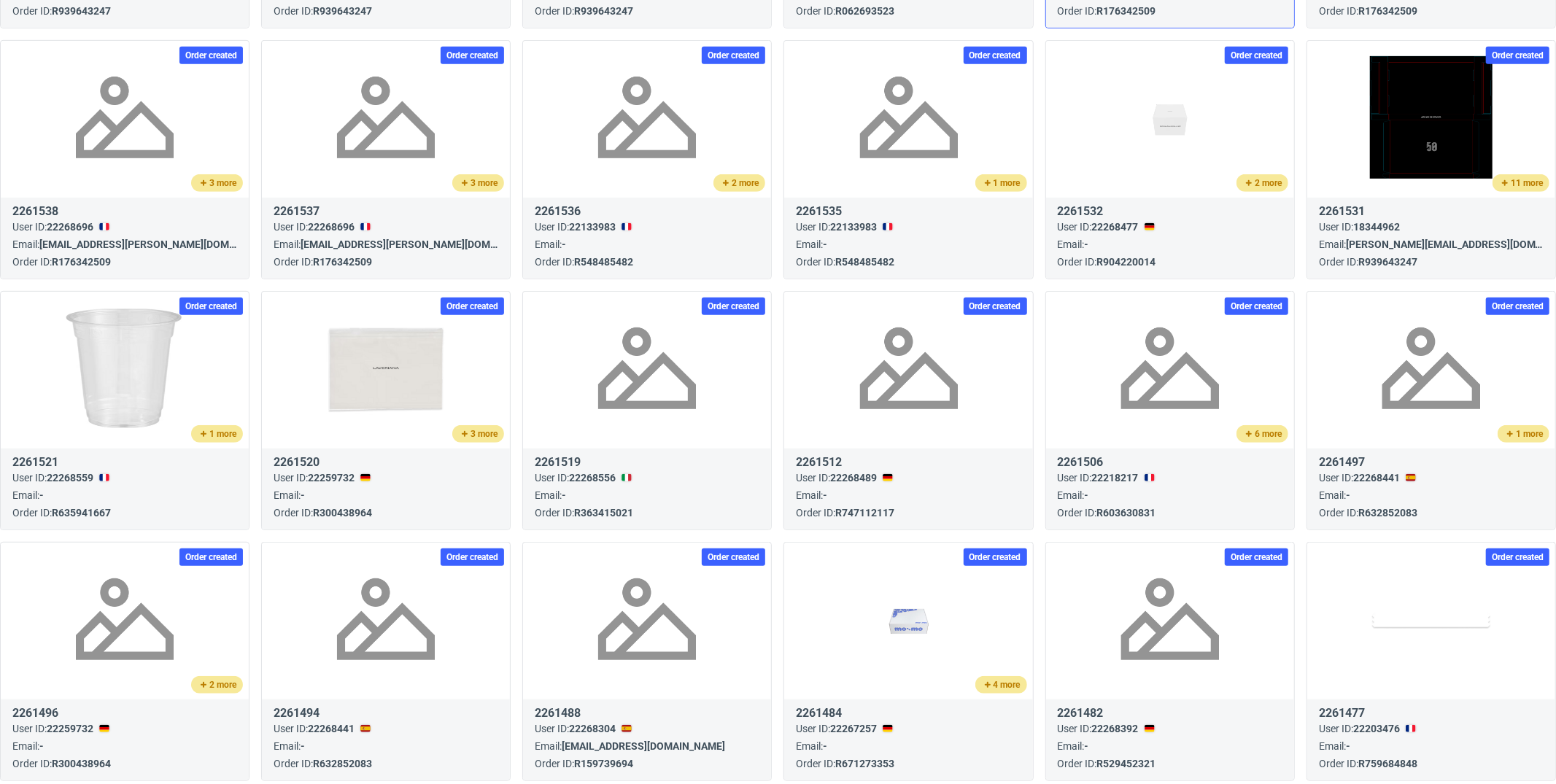
scroll to position [622, 0]
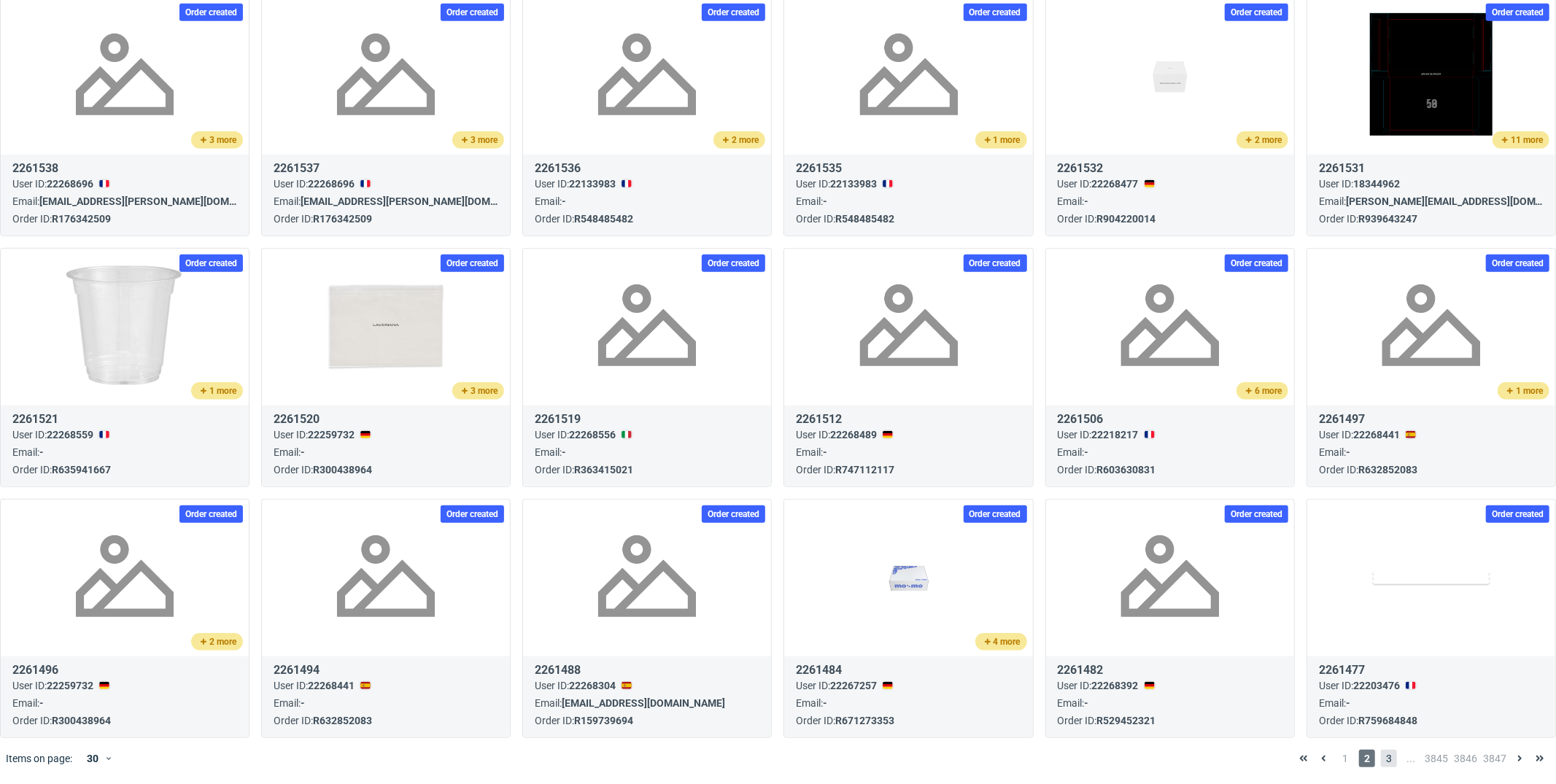
click at [1381, 758] on span "3" at bounding box center [1388, 758] width 16 height 17
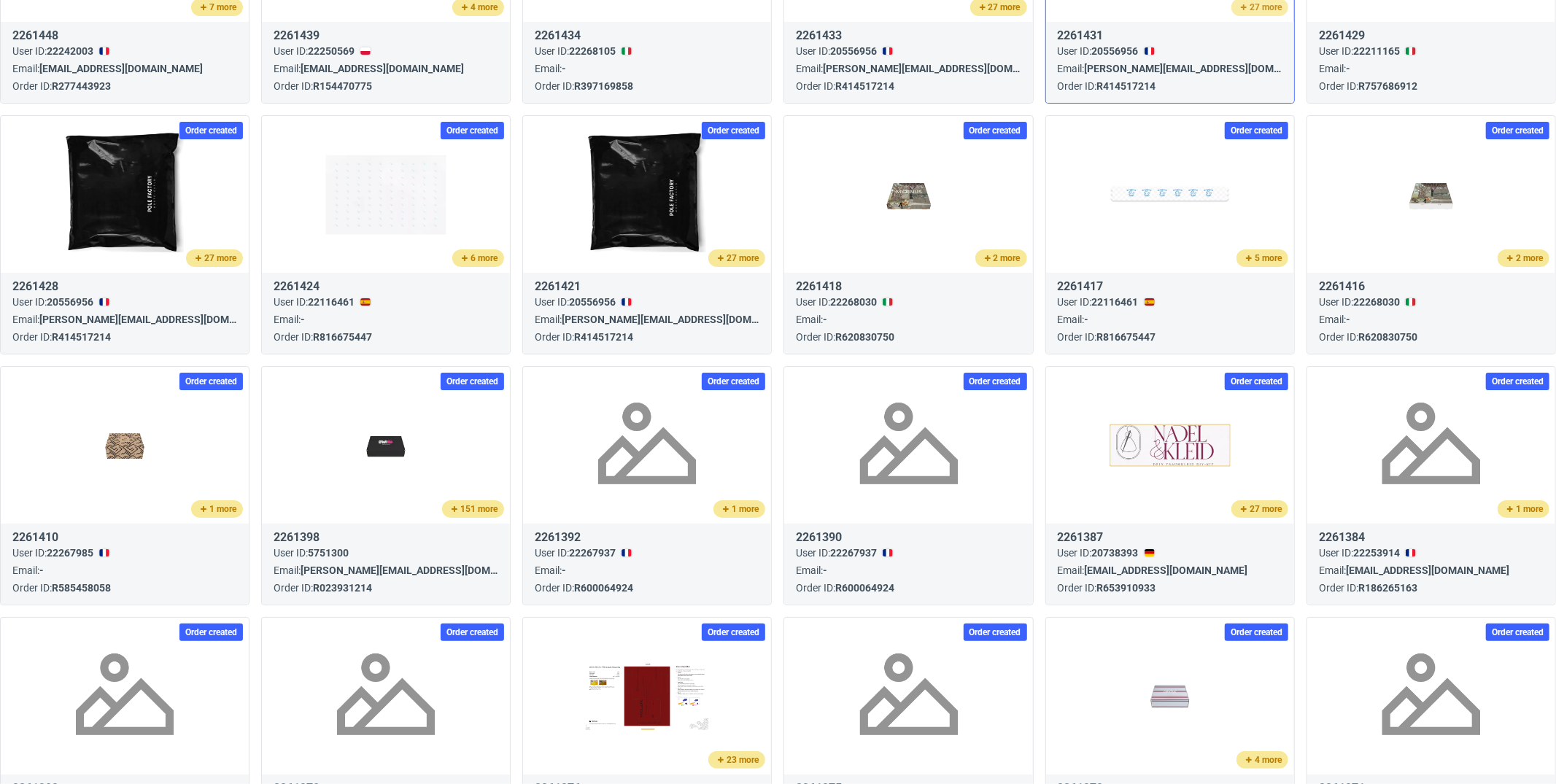
scroll to position [622, 0]
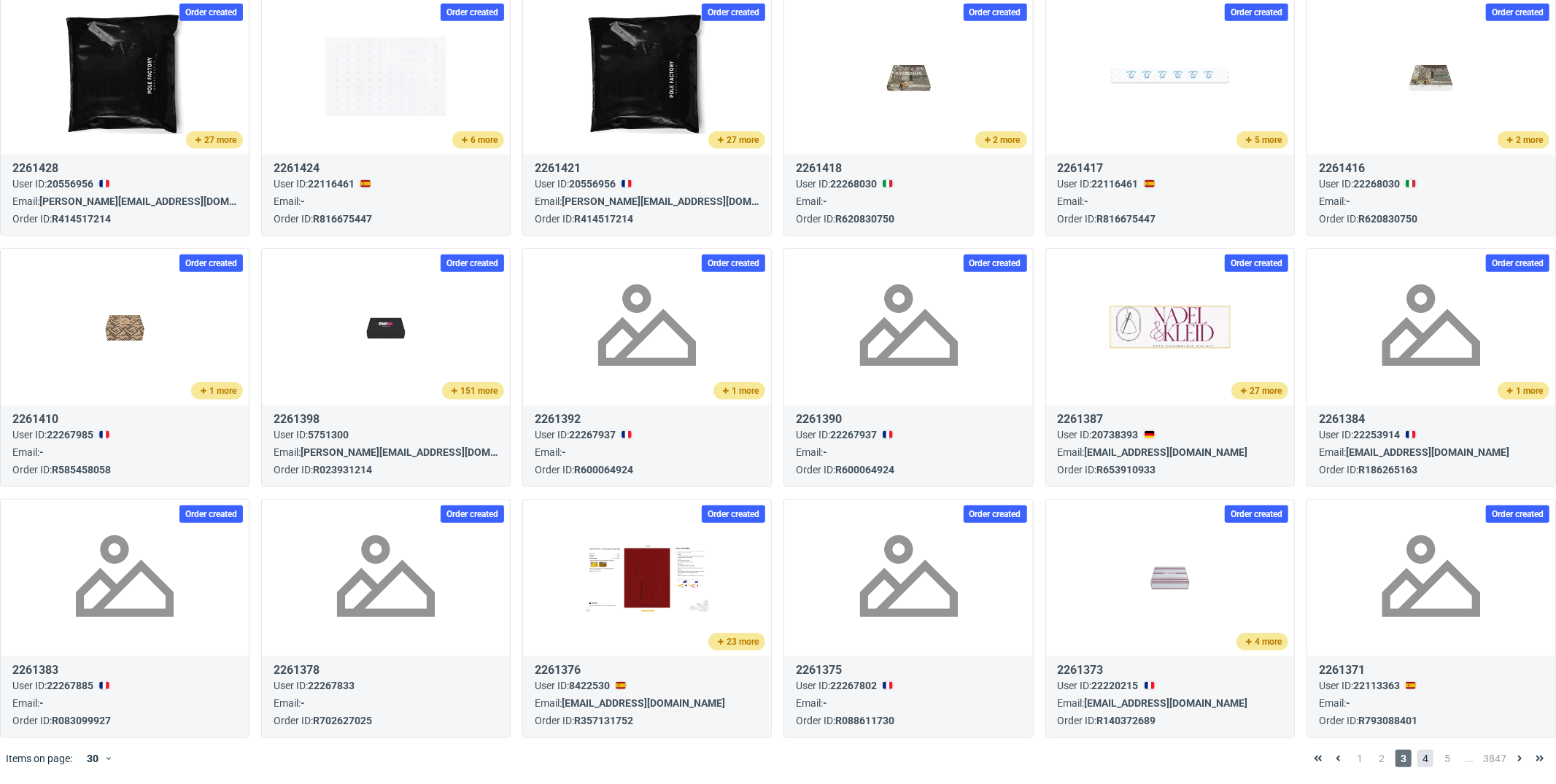
click at [1418, 752] on span "4" at bounding box center [1425, 758] width 16 height 17
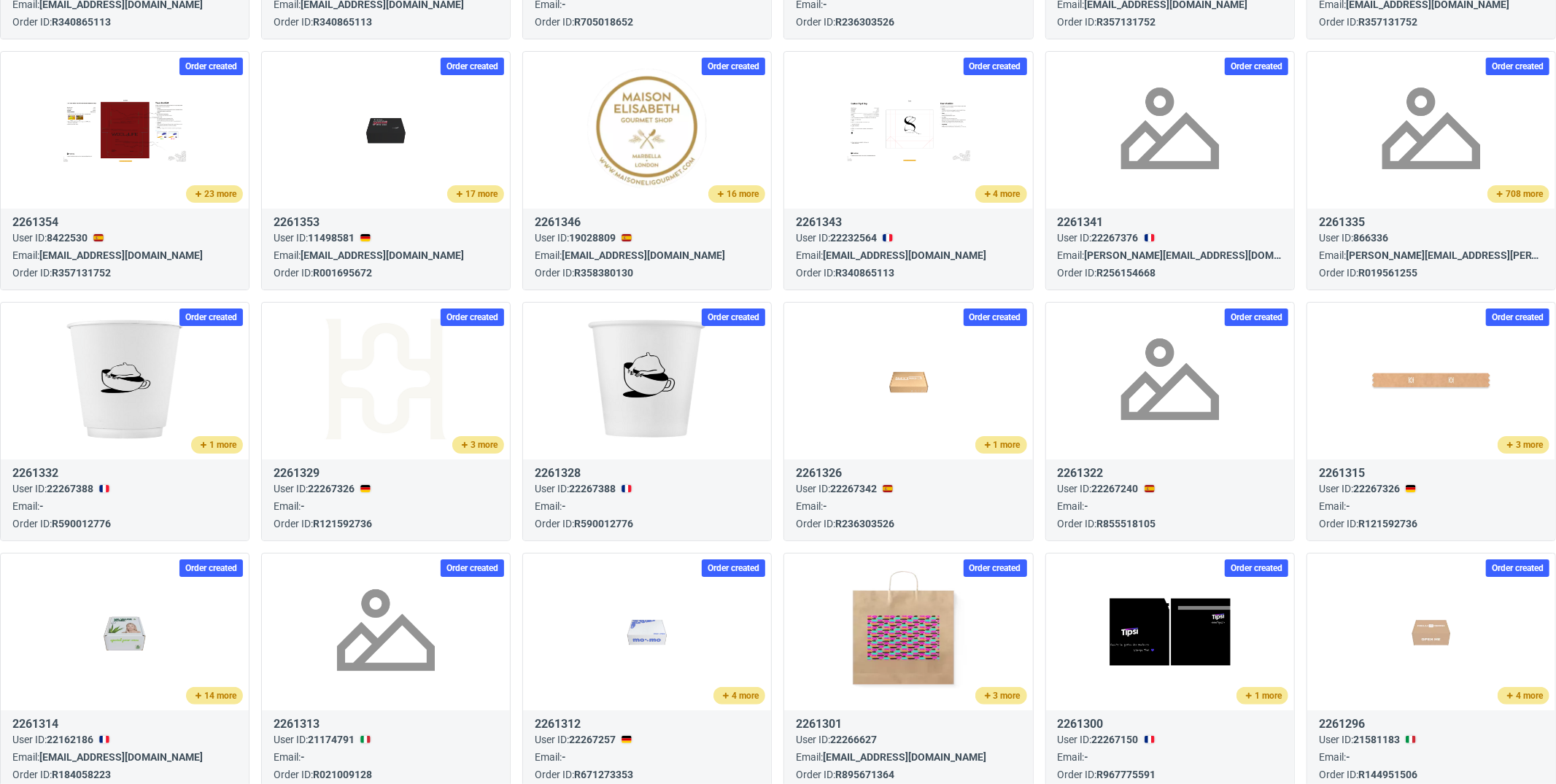
scroll to position [622, 0]
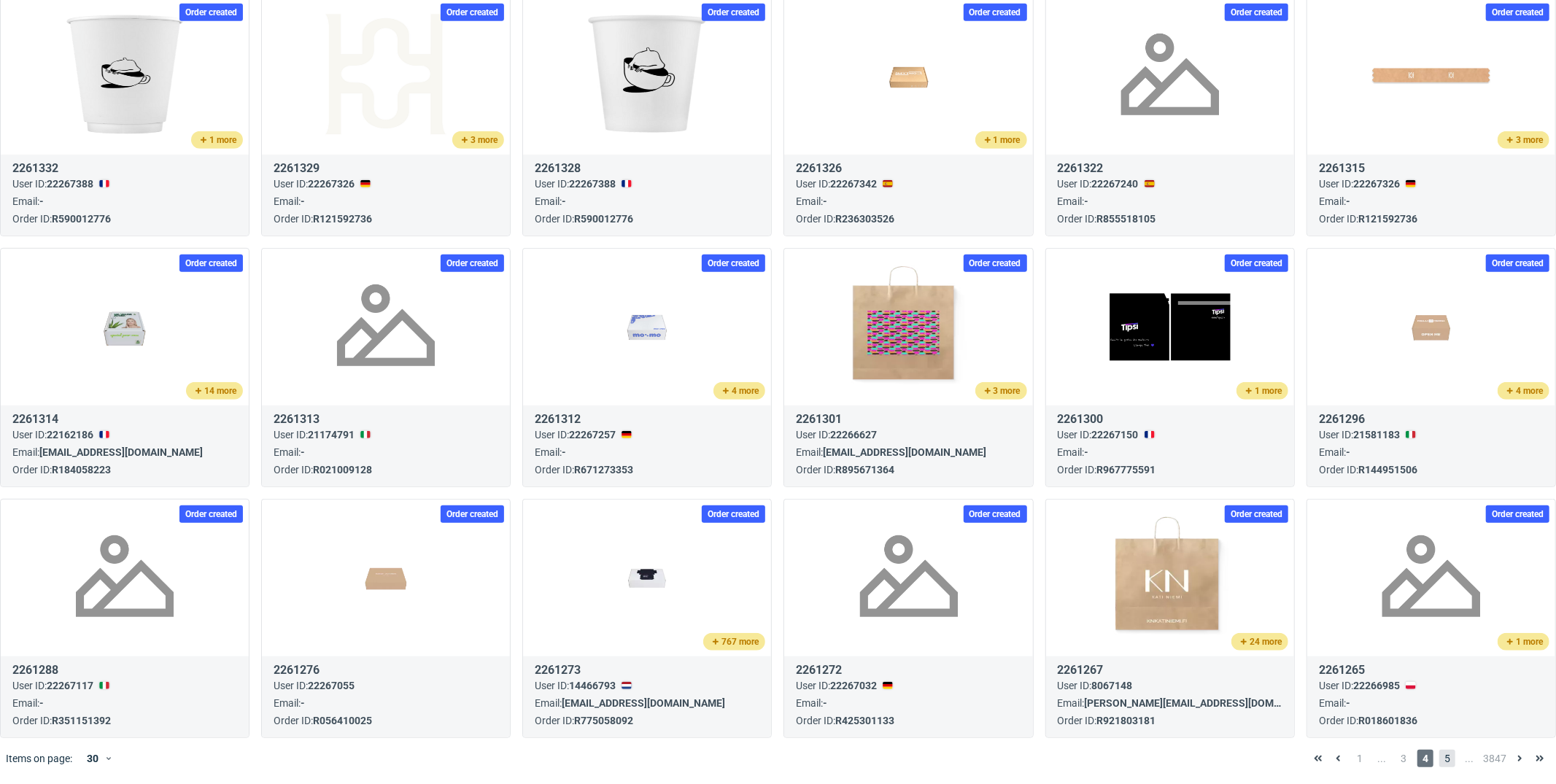
click at [1439, 760] on span "5" at bounding box center [1447, 758] width 16 height 17
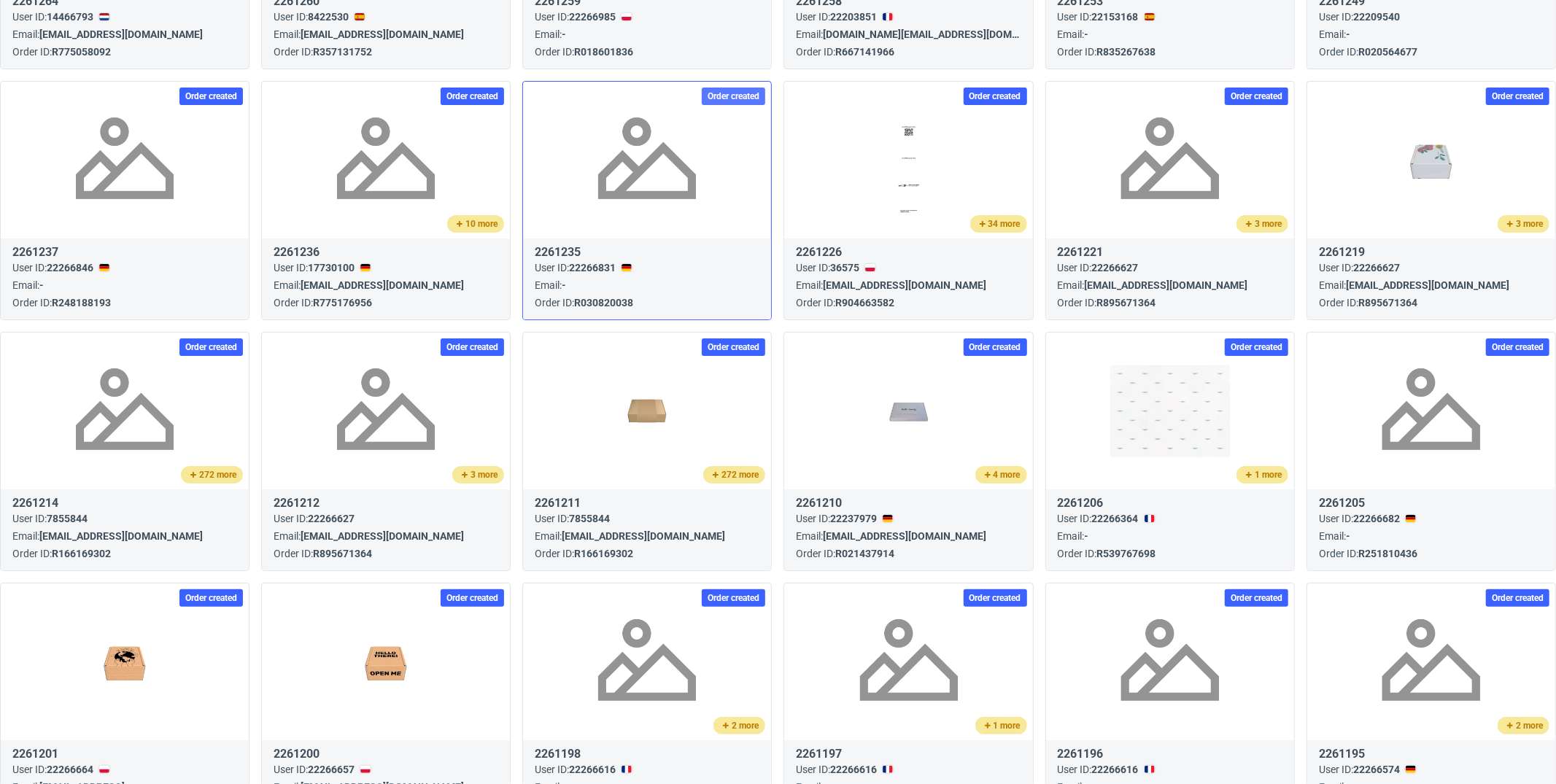
scroll to position [622, 0]
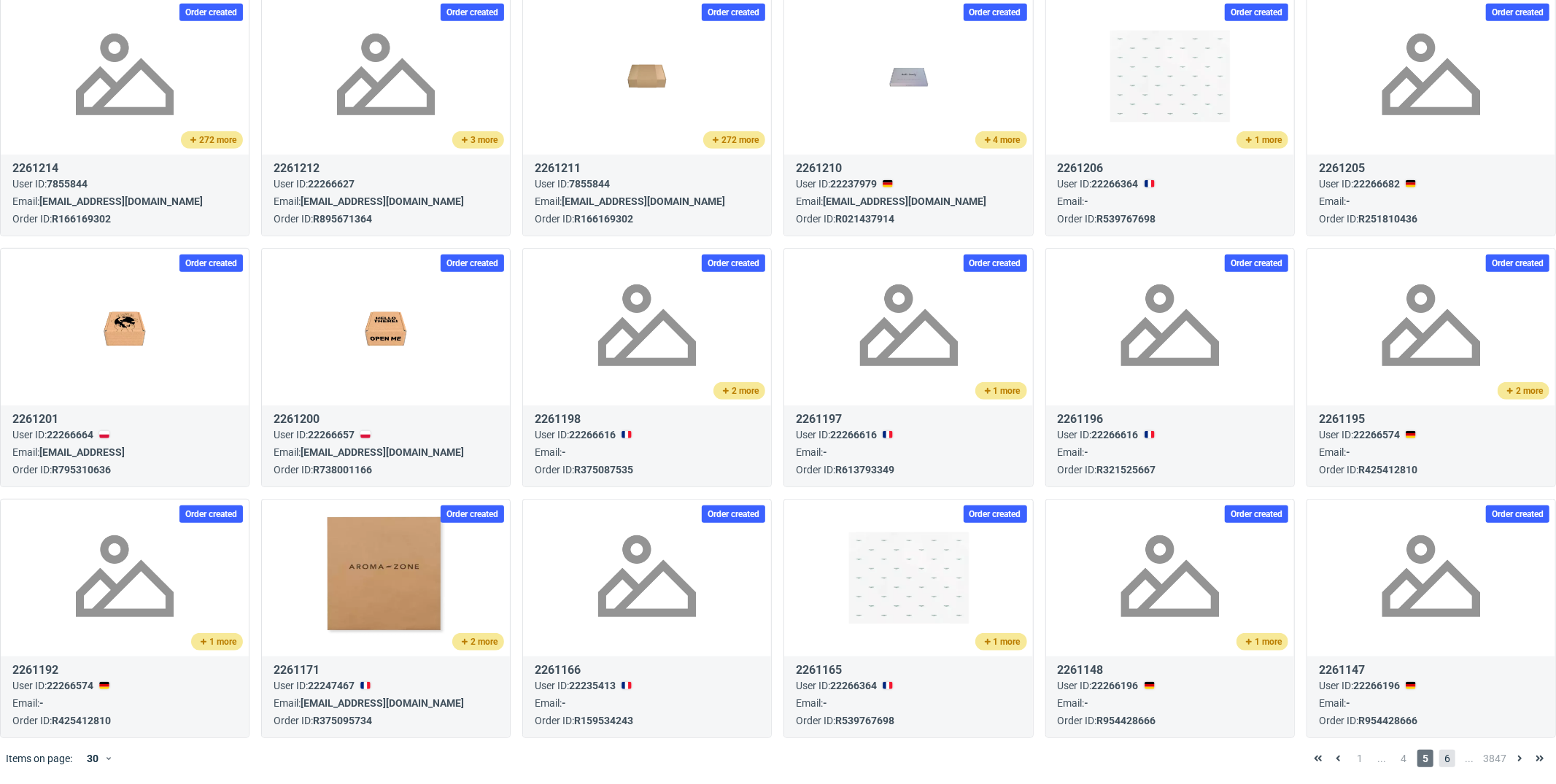
click at [1439, 758] on span "6" at bounding box center [1447, 758] width 16 height 17
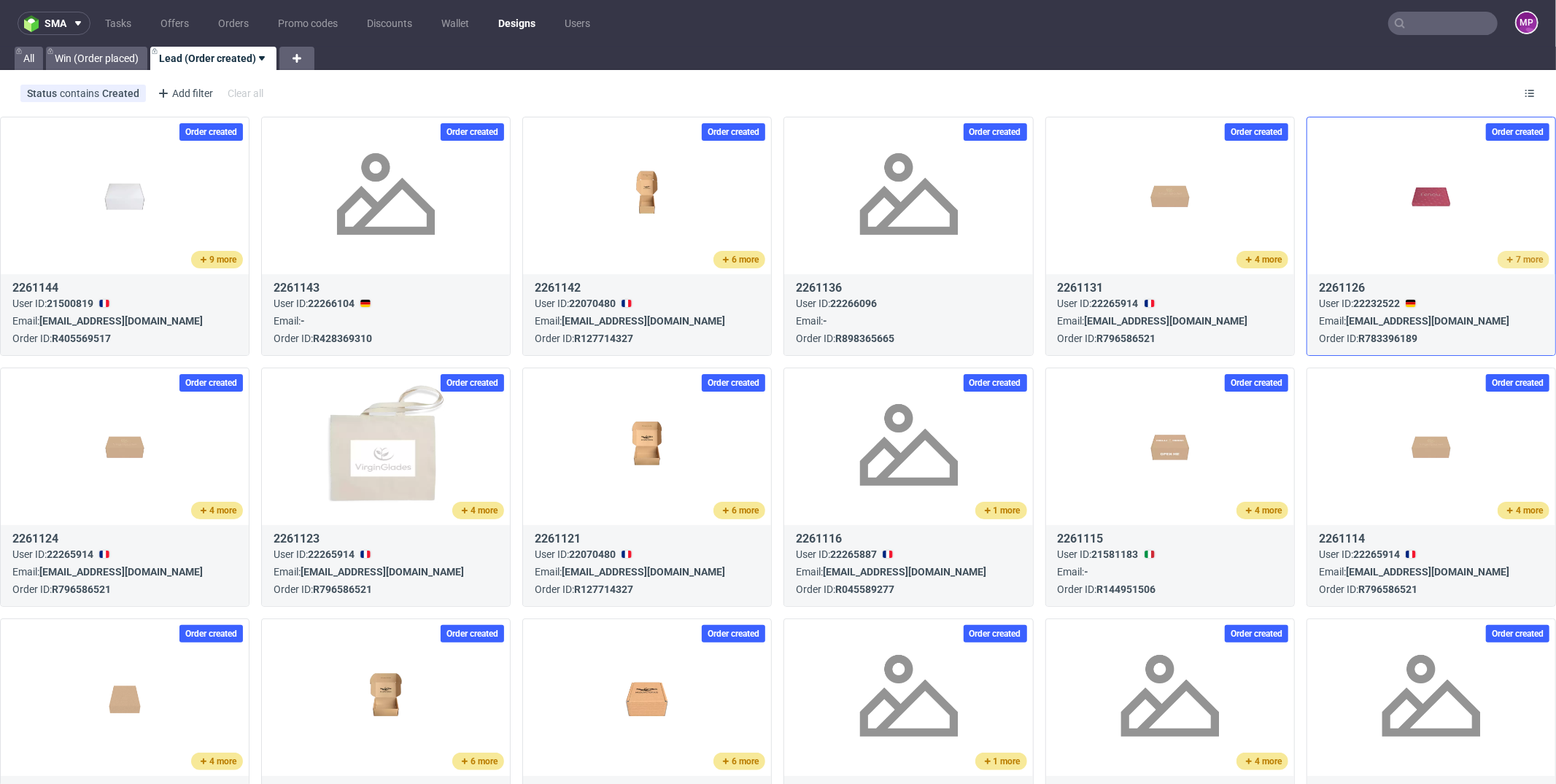
click at [1504, 258] on icon at bounding box center [1510, 260] width 12 height 12
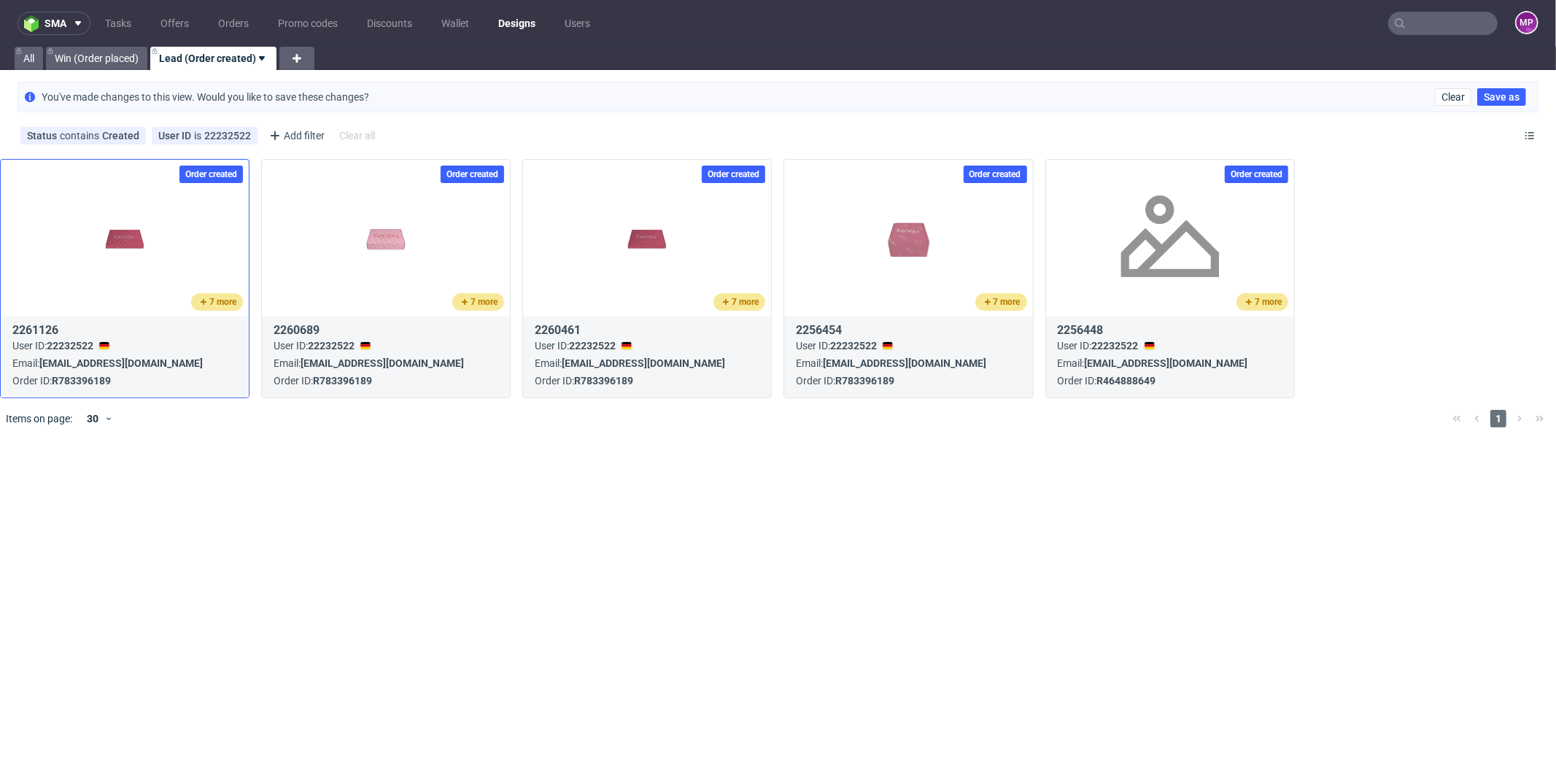
click at [122, 239] on img at bounding box center [125, 238] width 123 height 70
click at [36, 334] on span "2261126" at bounding box center [34, 330] width 46 height 14
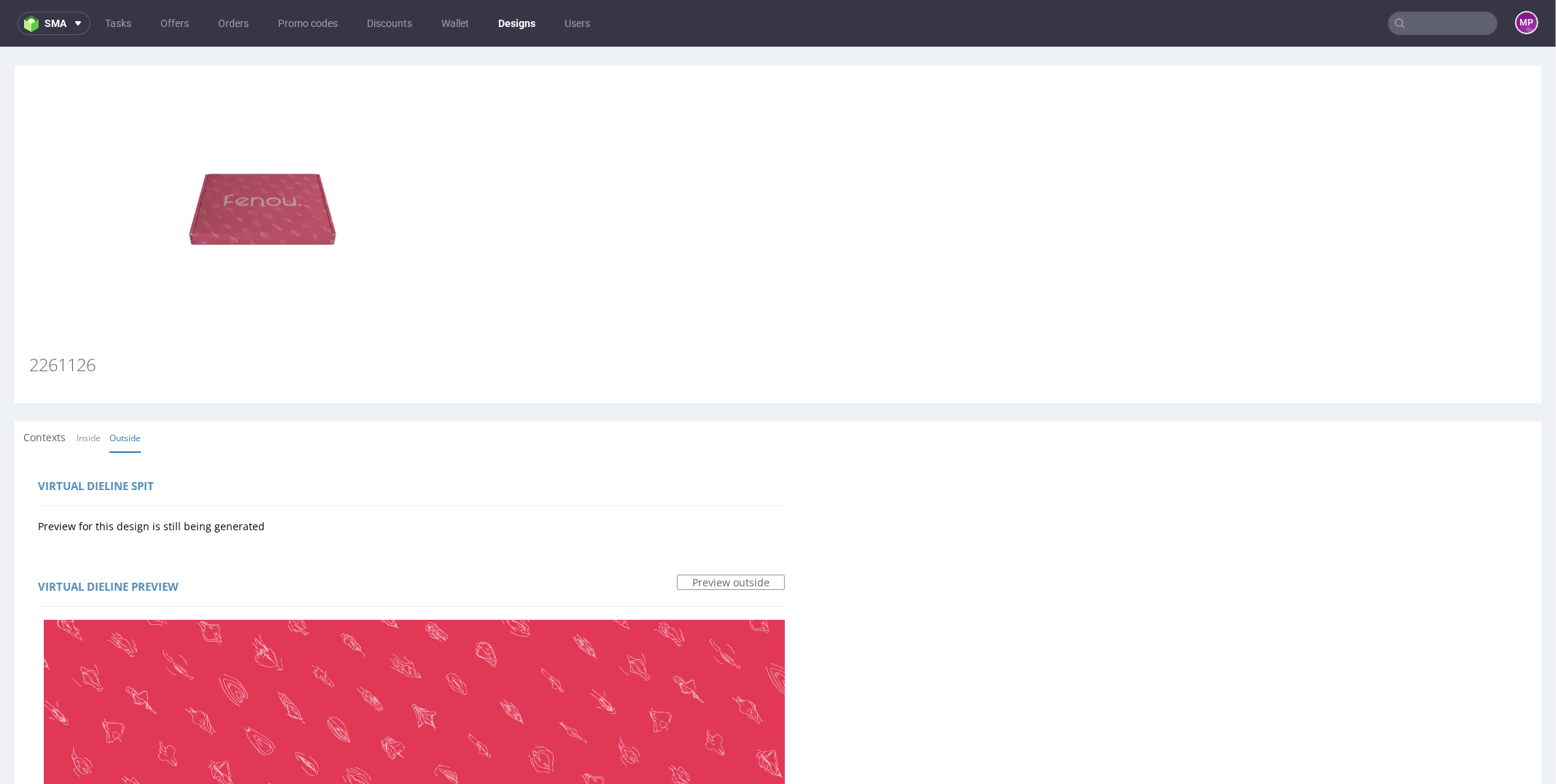
click at [252, 190] on img at bounding box center [262, 205] width 467 height 262
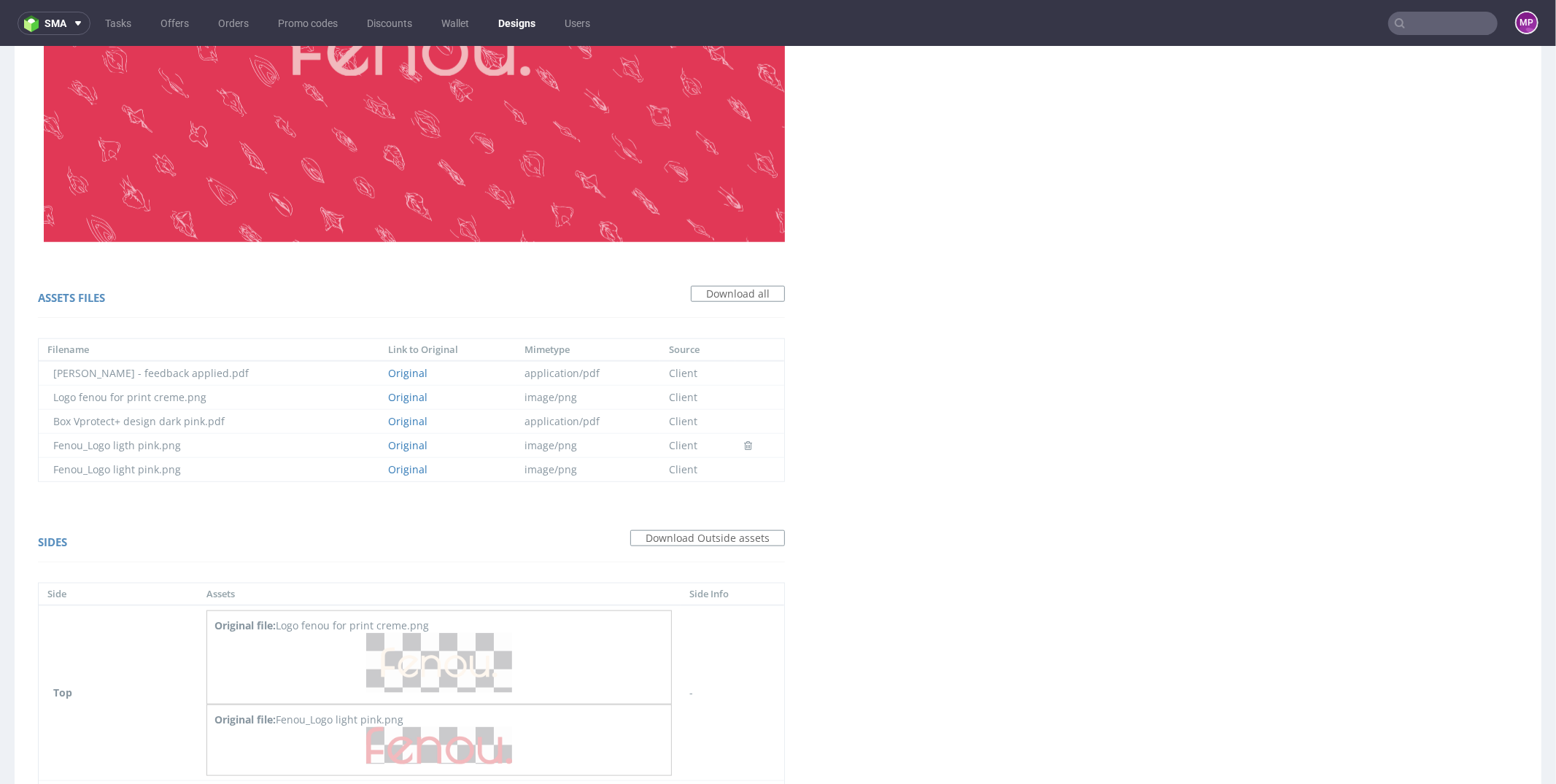
scroll to position [1495, 0]
